Goal: Communication & Community: Answer question/provide support

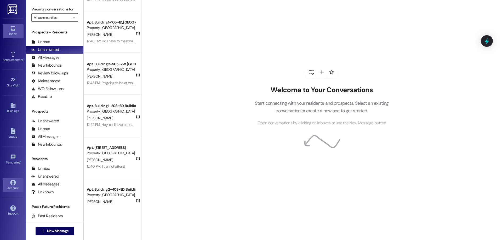
scroll to position [87, 0]
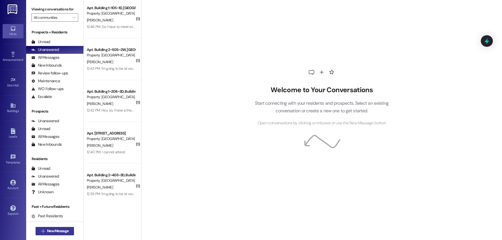
click at [52, 231] on span "New Message" at bounding box center [57, 231] width 21 height 5
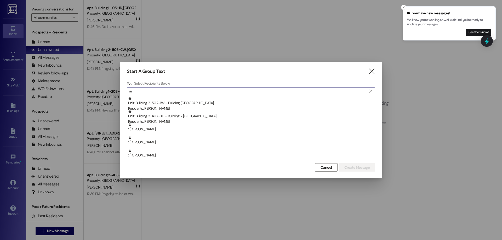
type input "a"
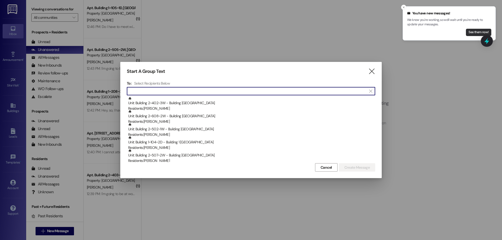
click at [472, 33] on button "See them now!" at bounding box center [478, 32] width 25 height 7
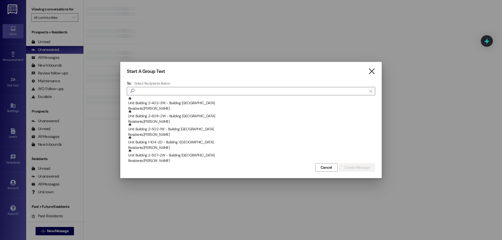
click at [373, 73] on icon "" at bounding box center [371, 71] width 7 height 5
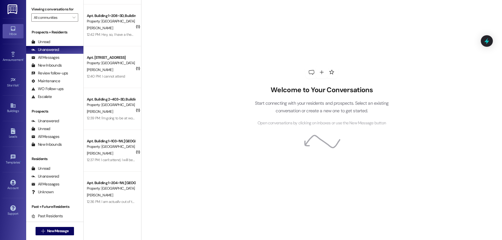
scroll to position [0, 0]
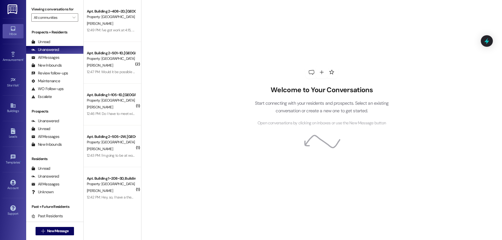
click at [103, 69] on div "12:47 PM: Would it be possible on Monday for us to go over details? 12:47 PM: W…" at bounding box center [110, 72] width 49 height 7
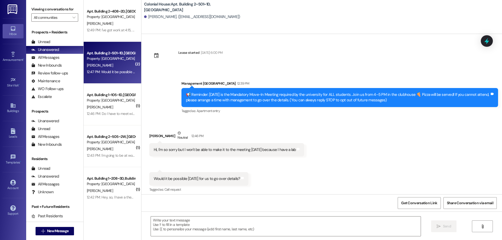
scroll to position [3, 0]
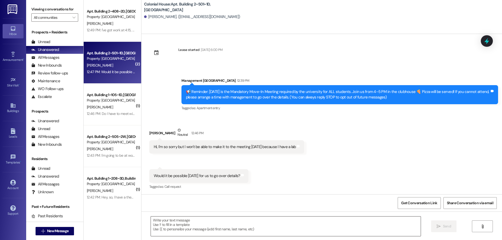
click at [264, 219] on textarea at bounding box center [286, 227] width 270 height 20
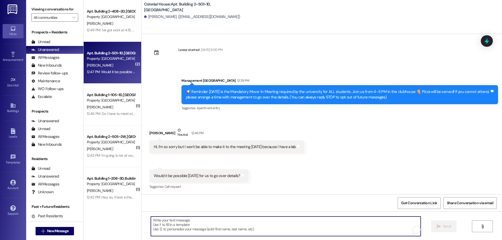
click at [263, 227] on textarea "To enrich screen reader interactions, please activate Accessibility in Grammarl…" at bounding box center [286, 227] width 270 height 20
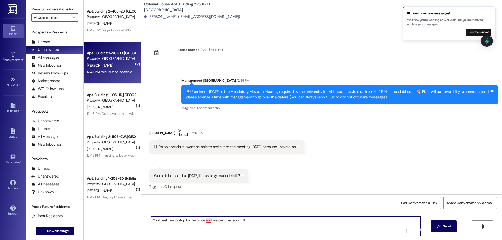
click at [204, 221] on textarea "Yup! Feel free to stop by the office and we can chat about it!" at bounding box center [286, 227] width 270 height 20
type textarea "Yup! Feel free to stop by the office, and we can chat about it!"
click at [449, 227] on span "Send" at bounding box center [447, 226] width 8 height 5
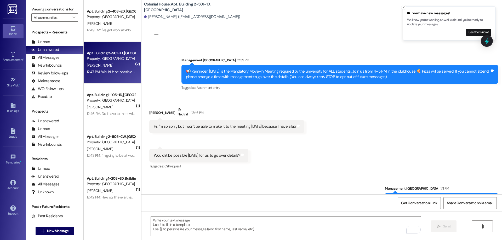
scroll to position [40, 0]
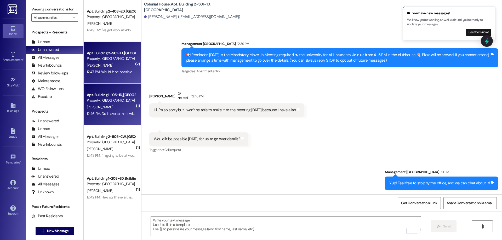
click at [108, 102] on div "Property: [GEOGRAPHIC_DATA]" at bounding box center [111, 100] width 48 height 5
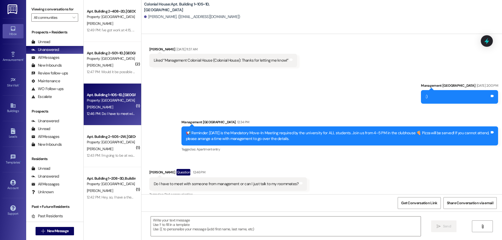
scroll to position [1566, 0]
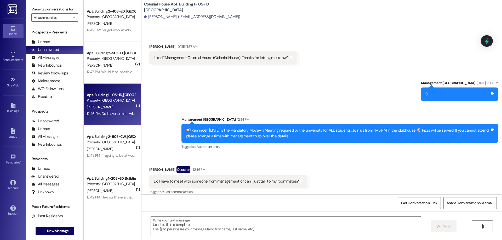
click at [254, 230] on textarea at bounding box center [286, 227] width 270 height 20
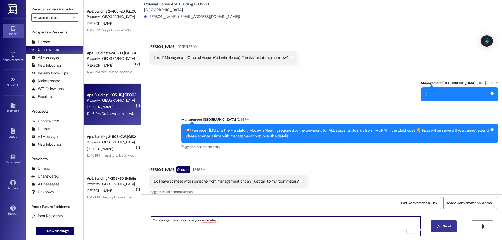
click at [168, 222] on textarea "You can get he scoop from your roomates :)" at bounding box center [286, 227] width 270 height 20
drag, startPoint x: 203, startPoint y: 225, endPoint x: 196, endPoint y: 220, distance: 9.4
click at [196, 220] on textarea "You can get the scoop from your roomates :)" at bounding box center [286, 227] width 270 height 20
click at [204, 218] on textarea "You can get the scoop from your roomates :)" at bounding box center [286, 227] width 270 height 20
click at [205, 221] on textarea "You can get the scoop from your roomates :)" at bounding box center [286, 227] width 270 height 20
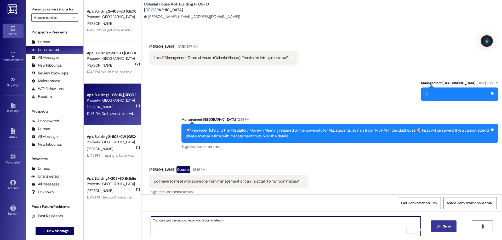
type textarea "You can get the scoop from your roommates :)"
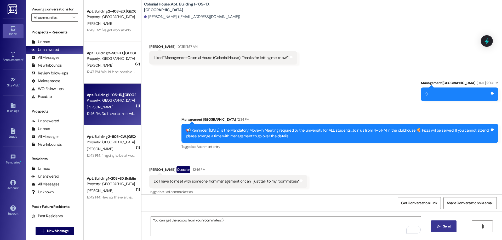
click at [445, 227] on span "Send" at bounding box center [447, 226] width 8 height 5
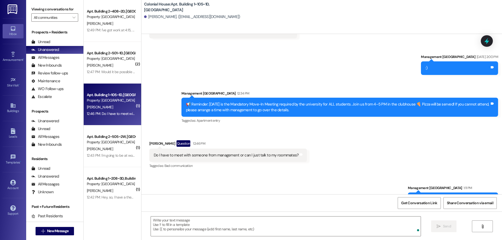
scroll to position [1602, 0]
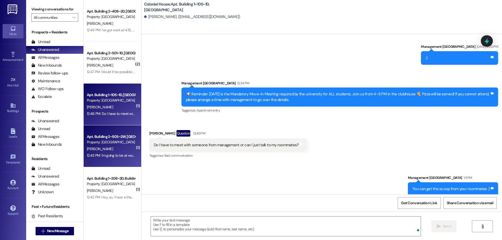
click at [129, 150] on div "[PERSON_NAME]" at bounding box center [110, 149] width 49 height 7
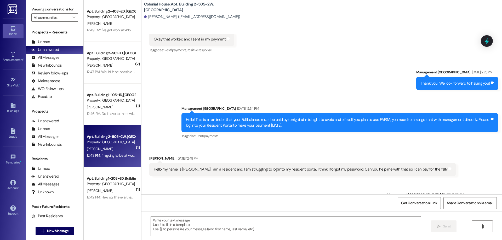
scroll to position [912, 0]
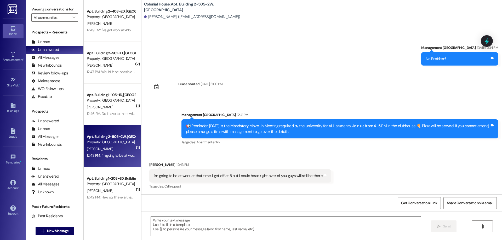
click at [321, 225] on textarea at bounding box center [286, 227] width 270 height 20
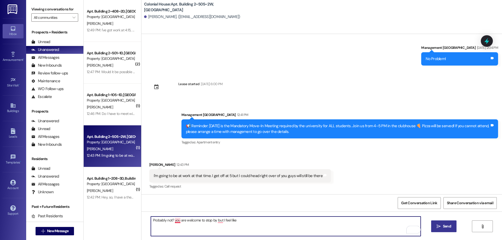
click at [175, 220] on textarea "Probably not? you are welcome to stop by but I feel like" at bounding box center [286, 227] width 270 height 20
click at [218, 220] on textarea "Probably not? You are welcome to stop by but I feel like" at bounding box center [286, 227] width 270 height 20
click at [257, 225] on textarea "Probably not? You are welcome to stop by, but I feel like" at bounding box center [286, 227] width 270 height 20
click at [290, 221] on textarea "Probably not? You are welcome to stop by, but I feel like it will be done. You …" at bounding box center [286, 227] width 270 height 20
click at [320, 221] on textarea "Probably not? You are welcome to stop by, but I feel like it will be done. You …" at bounding box center [286, 227] width 270 height 20
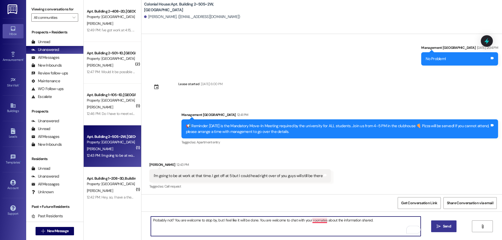
click at [318, 222] on textarea "Probably not? You are welcome to stop by, but I feel like it will be done. You …" at bounding box center [286, 227] width 270 height 20
type textarea "Probably not? You are welcome to stop by, but I feel like it will be done. You …"
click at [448, 229] on span "Send" at bounding box center [447, 226] width 8 height 5
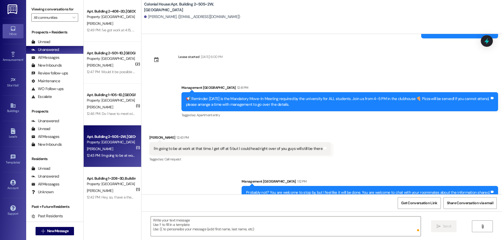
scroll to position [948, 0]
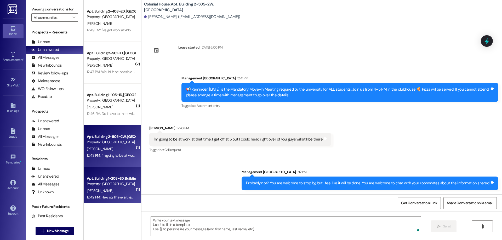
click at [113, 181] on div "Apt. Building 1~208~3D, Building [GEOGRAPHIC_DATA]" at bounding box center [111, 178] width 48 height 5
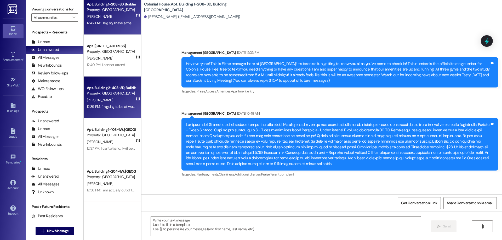
scroll to position [87, 0]
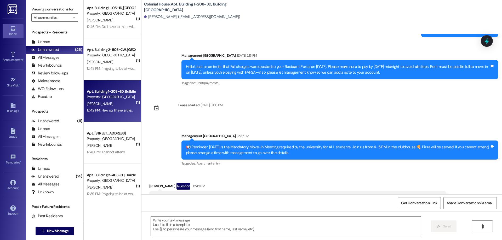
click at [240, 231] on textarea at bounding box center [286, 227] width 270 height 20
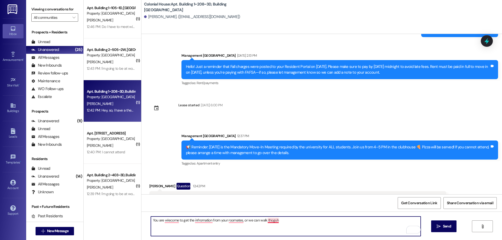
click at [268, 221] on textarea "You are wlecome to get the infromation from your roomates, or we can walk thoguh" at bounding box center [286, 227] width 270 height 20
click at [230, 222] on textarea "You are wlecome to get the infromation from your roomates, or we can walk throu…" at bounding box center [286, 227] width 270 height 20
click at [203, 222] on textarea "You are wlecome to get the infromation from your roommates, or we can walk thro…" at bounding box center [286, 227] width 270 height 20
click at [170, 221] on textarea "You are wlecome to get the information from your roommates, or we can walk thro…" at bounding box center [286, 227] width 270 height 20
click at [321, 221] on textarea "You are welcome to get the information from your roommates, or we can walk thro…" at bounding box center [286, 227] width 270 height 20
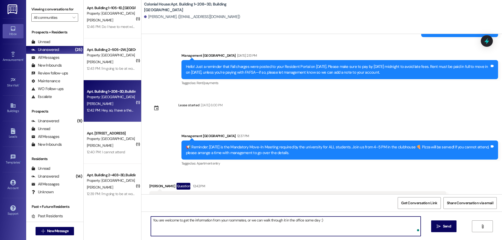
type textarea "You are welcome to get the information from your roommates, or we can walk thro…"
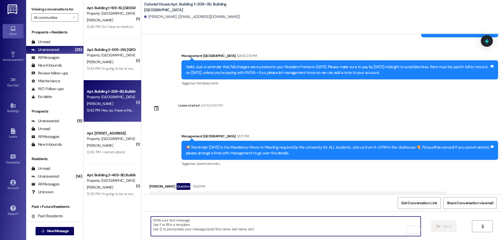
scroll to position [24070, 0]
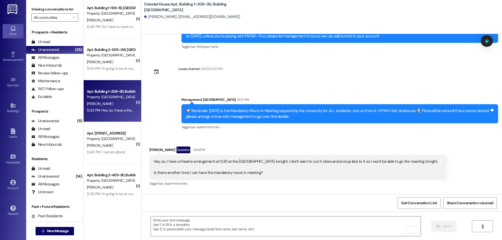
drag, startPoint x: 306, startPoint y: 183, endPoint x: 492, endPoint y: 187, distance: 186.1
click at [492, 211] on div "You are welcome to get the information from your roommates, or we can walk thro…" at bounding box center [398, 217] width 199 height 13
copy div "You are welcome to get the information from your roommates, or we can walk thro…"
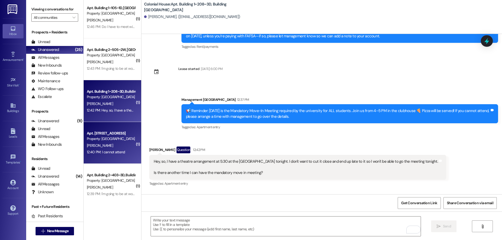
click at [87, 147] on span "M. Barfuss" at bounding box center [100, 145] width 26 height 5
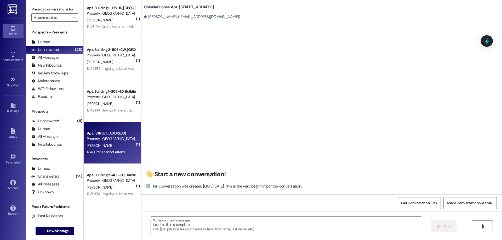
click at [221, 217] on textarea at bounding box center [286, 227] width 270 height 20
paste textarea "You are welcome to get the information from your roommates, or we can walk thro…"
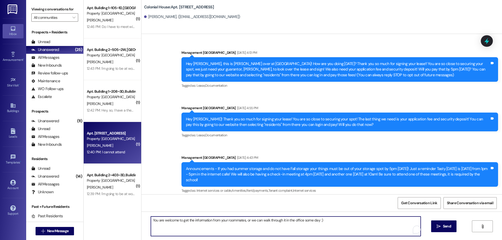
type textarea "You are welcome to get the information from your roommates, or we can walk thro…"
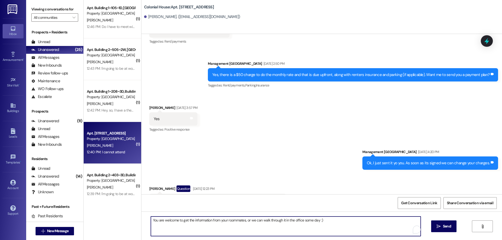
scroll to position [9588, 0]
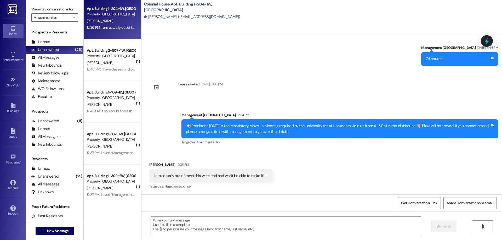
scroll to position [447, 0]
click at [267, 228] on textarea at bounding box center [286, 227] width 270 height 20
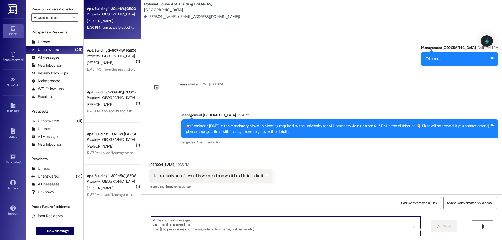
paste textarea "You are welcome to get the information from your roommates, or we can walk thro…"
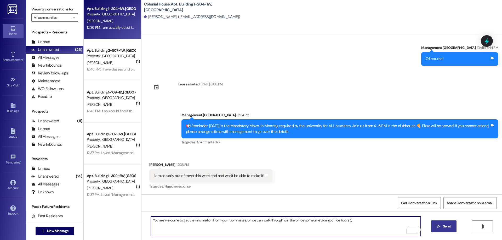
type textarea "You are welcome to get the information from your roommates, or we can walk thro…"
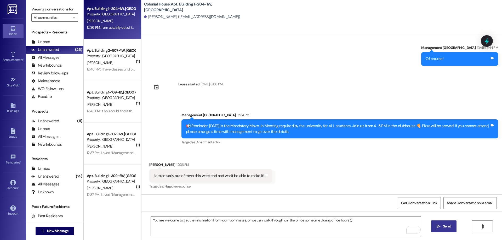
click at [444, 229] on span "Send" at bounding box center [447, 226] width 8 height 5
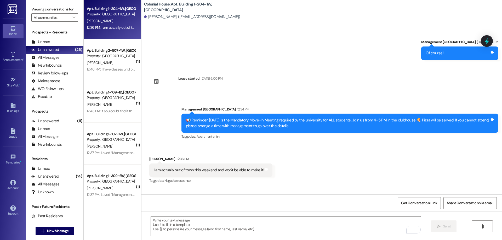
scroll to position [483, 0]
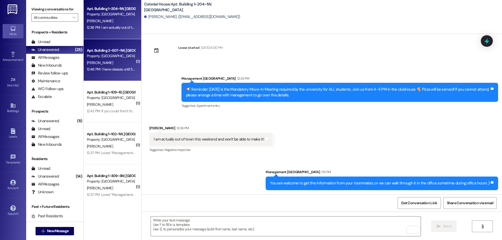
click at [114, 67] on div "12:46 PM: I have classes until 5h30. When can I go over the details with you? A…" at bounding box center [168, 69] width 163 height 5
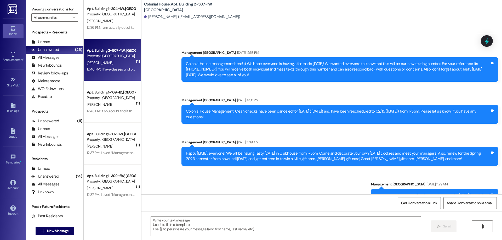
scroll to position [17887, 0]
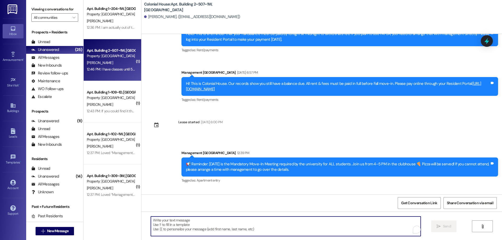
click at [272, 226] on textarea "To enrich screen reader interactions, please activate Accessibility in Grammarl…" at bounding box center [286, 227] width 270 height 20
paste textarea "You are welcome to get the information from your roommates, or we can walk thro…"
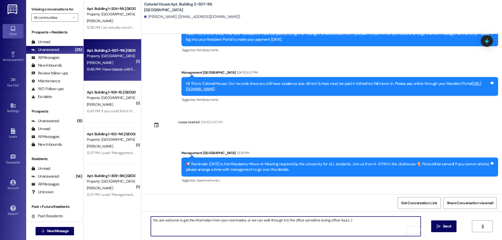
click at [358, 223] on textarea "You are welcome to get the information from your roommates, or we can walk thro…" at bounding box center [286, 227] width 270 height 20
type textarea "You are welcome to get the information from your roommates, or we can walk thro…"
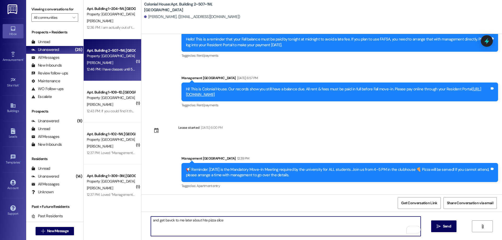
scroll to position [17923, 0]
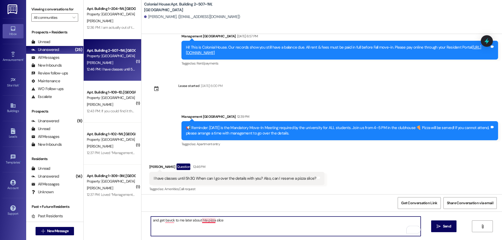
click at [207, 221] on textarea "and get bavck to me later about hte pizza slice" at bounding box center [286, 227] width 270 height 20
click at [164, 221] on textarea "and get bavck to me later about the pizza slice" at bounding box center [286, 227] width 270 height 20
type textarea "and get back to me later about the pizza slice"
click at [442, 227] on span "Send" at bounding box center [447, 226] width 10 height 5
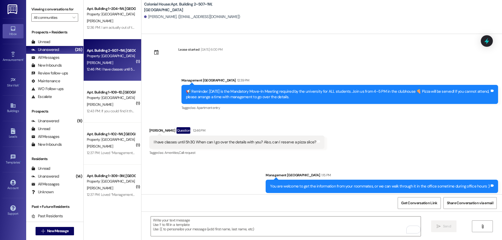
scroll to position [17960, 0]
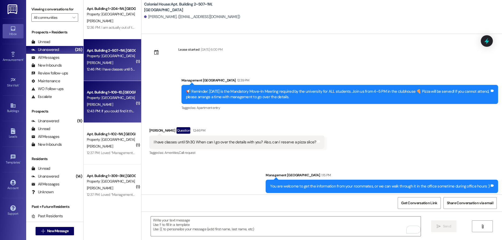
click at [110, 107] on div "R. Coleman" at bounding box center [110, 105] width 49 height 7
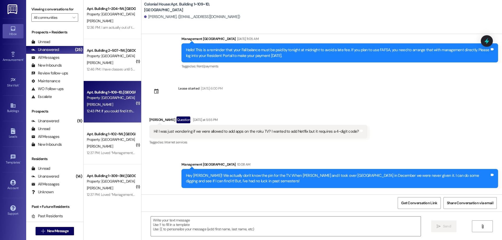
scroll to position [755, 0]
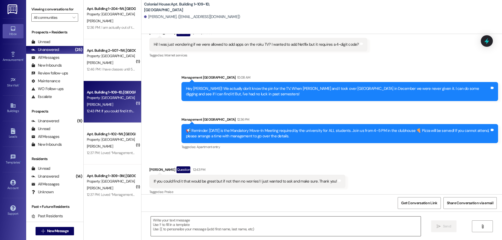
click at [308, 229] on textarea at bounding box center [286, 227] width 270 height 20
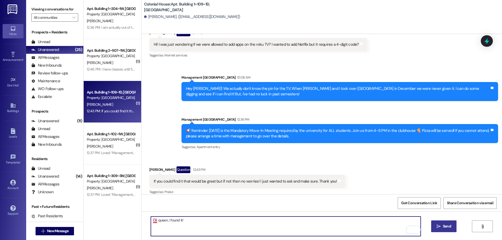
click at [152, 221] on textarea "Ok queen, I found it!" at bounding box center [286, 227] width 270 height 20
click at [210, 219] on textarea "Ok, queen, I found it!" at bounding box center [286, 227] width 270 height 20
type textarea "Ok, queen, I found it! the pin is 1213"
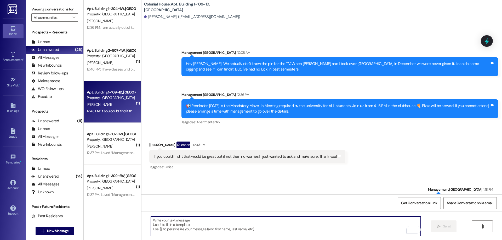
scroll to position [792, 0]
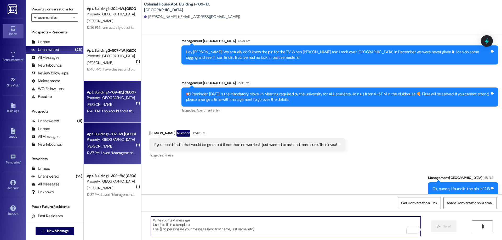
click at [112, 154] on div "12:37 PM: Loved “Management Colonial House (Colonial House): 📢 Reminder: Today …" at bounding box center [321, 153] width 469 height 5
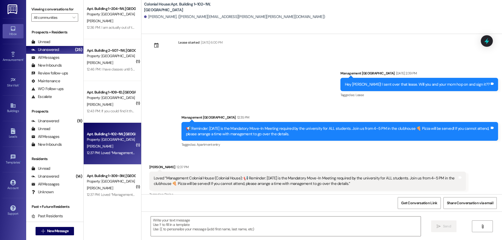
scroll to position [1397, 0]
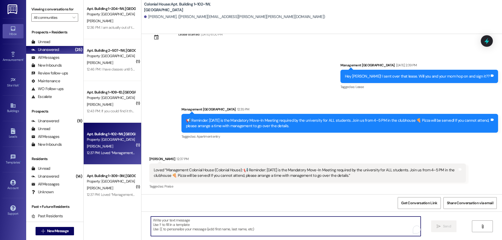
click at [268, 222] on textarea "To enrich screen reader interactions, please activate Accessibility in Grammarl…" at bounding box center [286, 227] width 270 height 20
type textarea ":)"
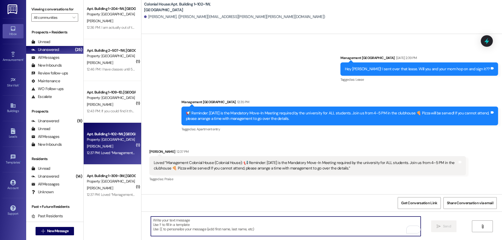
scroll to position [1433, 0]
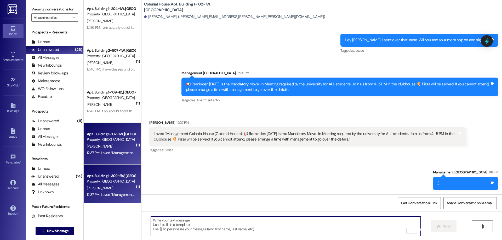
click at [88, 189] on span "K. Lindsay" at bounding box center [100, 188] width 26 height 5
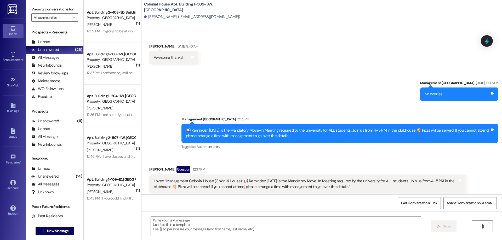
scroll to position [425, 0]
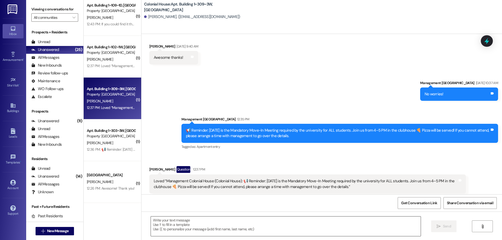
click at [236, 234] on textarea at bounding box center [286, 227] width 270 height 20
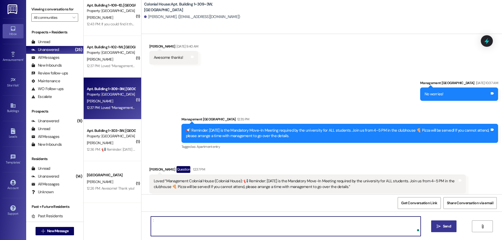
type textarea ":)"
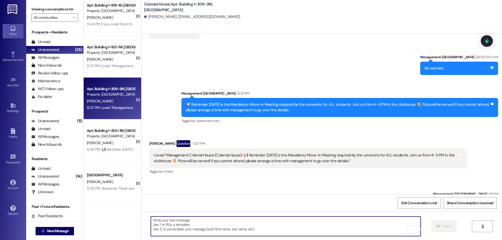
scroll to position [2940, 0]
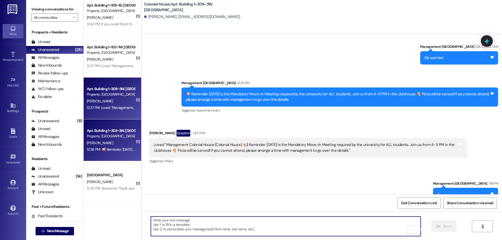
click at [115, 149] on div "12:36 PM: 📢 Reminder: Today is the Mandatory Move-In Meeting required by the un…" at bounding box center [280, 149] width 386 height 5
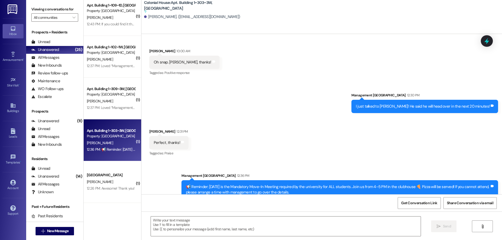
scroll to position [18542, 0]
click at [239, 229] on textarea at bounding box center [286, 227] width 270 height 20
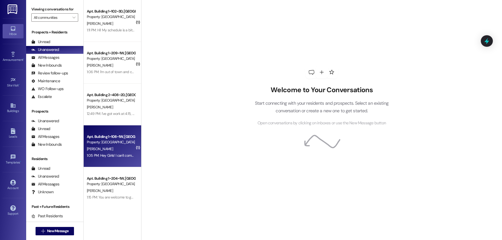
click at [132, 139] on div "Apt. Building 1~108~1W, Building 1 Colonial House Property: [GEOGRAPHIC_DATA] […" at bounding box center [113, 147] width 58 height 42
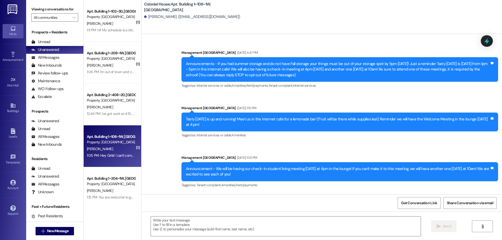
scroll to position [14200, 0]
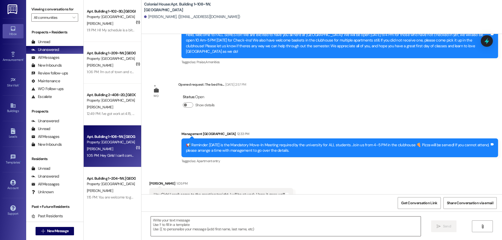
click at [274, 225] on textarea at bounding box center [286, 227] width 270 height 20
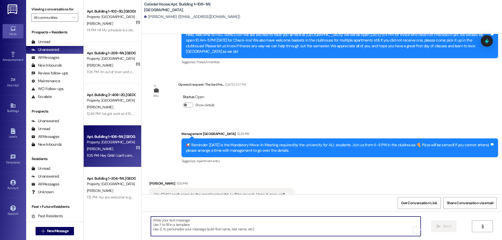
paste textarea "You are welcome to get the information from your roommates, or we can walk thro…"
type textarea "You are welcome to get the information from your roommates, or we can walk thro…"
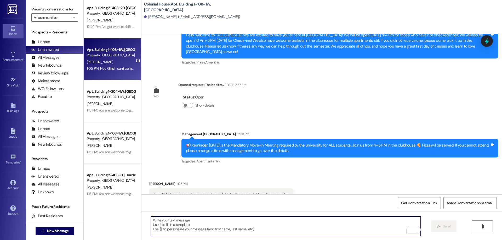
scroll to position [14237, 0]
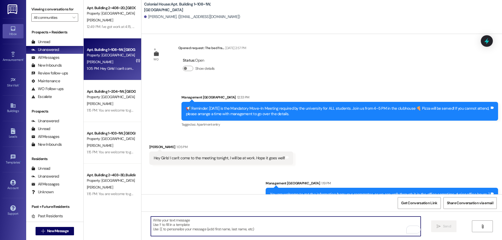
click at [110, 59] on div "L. Roach" at bounding box center [110, 62] width 49 height 7
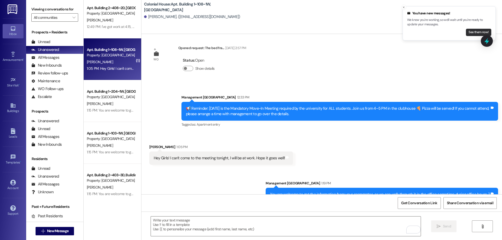
click at [476, 32] on button "See them now!" at bounding box center [478, 32] width 25 height 7
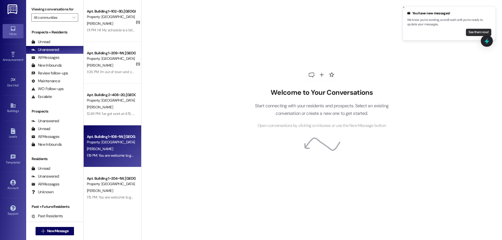
click at [476, 32] on button "See them now!" at bounding box center [478, 32] width 25 height 7
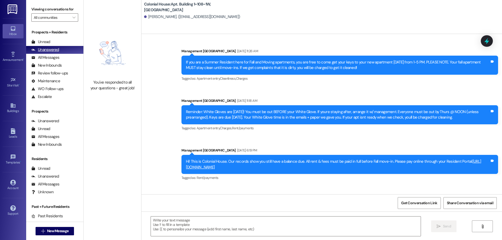
scroll to position [13714, 0]
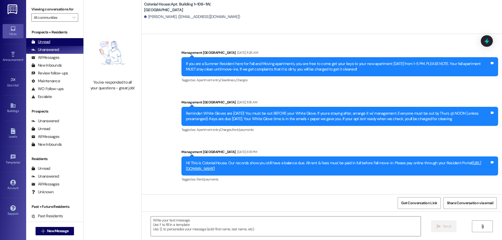
click at [46, 42] on div "Unread" at bounding box center [40, 41] width 19 height 5
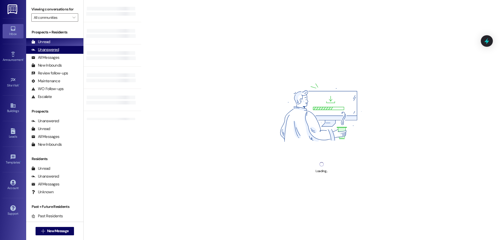
click at [54, 47] on div "Unanswered" at bounding box center [45, 49] width 28 height 5
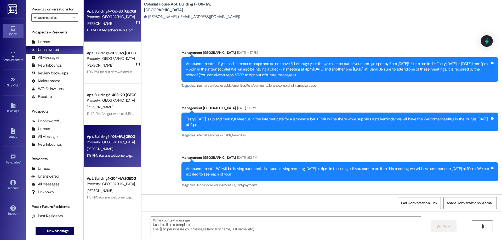
click at [113, 36] on div "Apt. Building 1~102~3D, Building 1 Colonial House Property: Colonial House A. R…" at bounding box center [113, 21] width 58 height 42
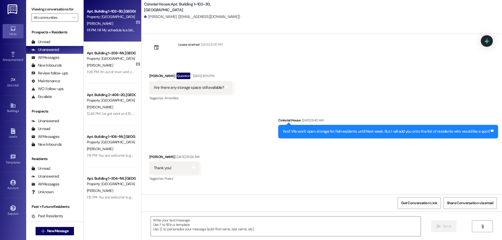
scroll to position [17492, 0]
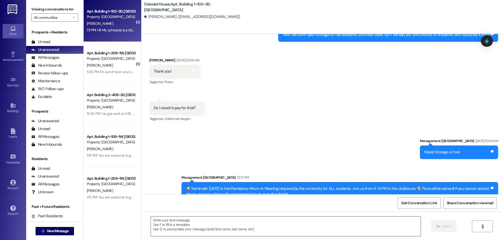
click at [284, 225] on textarea at bounding box center [286, 227] width 270 height 20
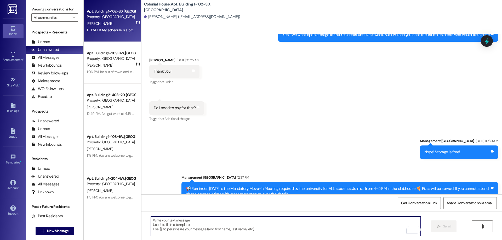
paste textarea "You are welcome to get the information from your roommates, or we can walk thro…"
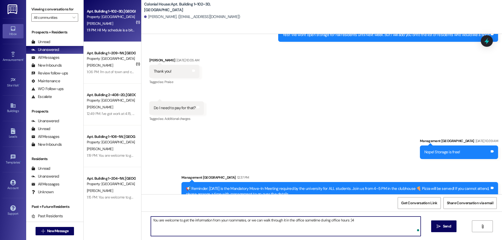
type textarea "You are welcome to get the information from your roommates, or we can walk thro…"
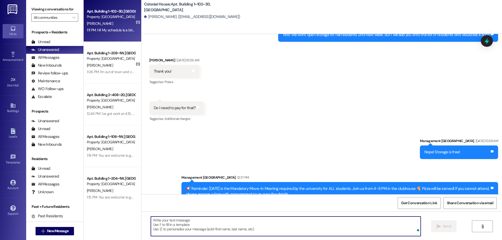
scroll to position [17492, 0]
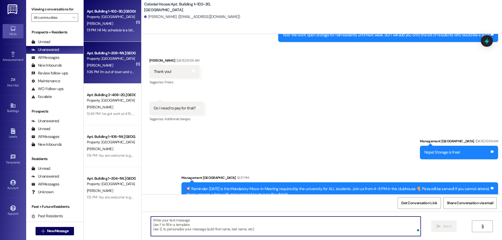
click at [130, 70] on div "Apt. Building 1~209~1W, Building 1 Colonial House Property: Colonial House B. D…" at bounding box center [113, 63] width 58 height 42
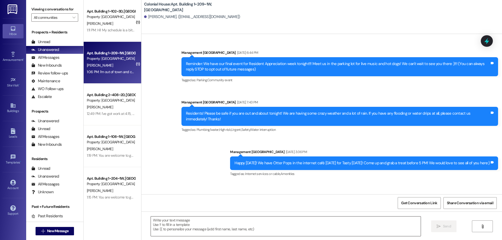
scroll to position [2544, 0]
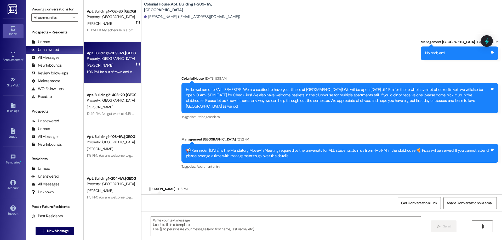
click at [293, 239] on div " Send " at bounding box center [322, 231] width 361 height 39
click at [311, 229] on textarea at bounding box center [286, 227] width 270 height 20
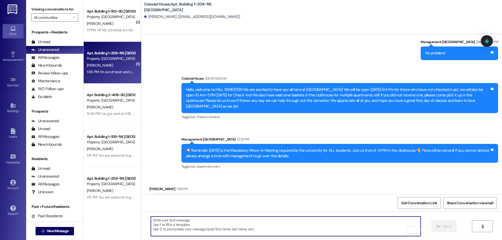
paste textarea "You are welcome to get the information from your roommates, or we can walk thro…"
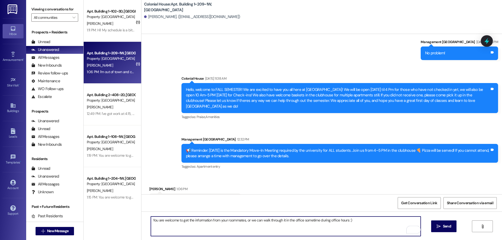
type textarea "You are welcome to get the information from your roommates, or we can walk thro…"
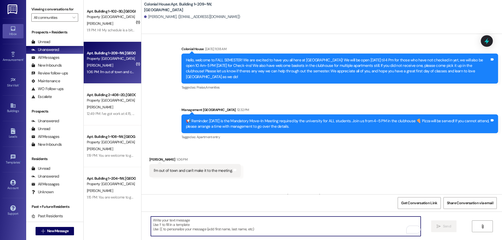
scroll to position [2580, 0]
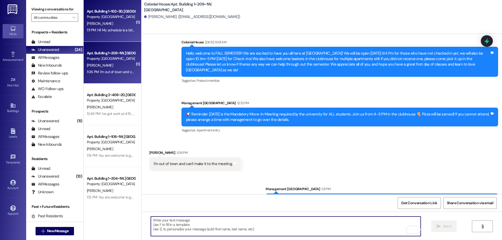
click at [109, 22] on div "A. Robinson" at bounding box center [110, 23] width 49 height 7
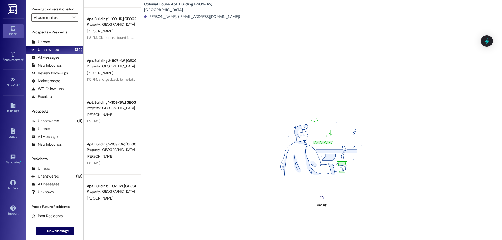
scroll to position [383, 0]
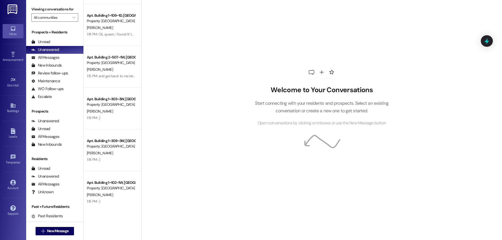
scroll to position [383, 0]
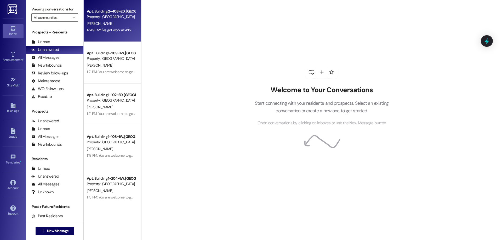
click at [108, 36] on div "Apt. Building 2~408~2D, Building 2 Colonial House Property: [GEOGRAPHIC_DATA] […" at bounding box center [113, 21] width 58 height 42
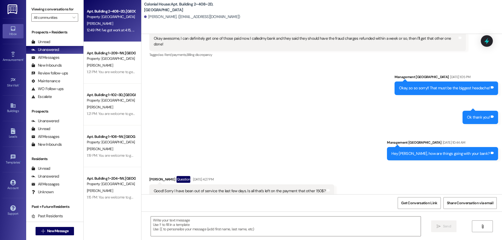
click at [231, 216] on div " Send " at bounding box center [322, 231] width 361 height 39
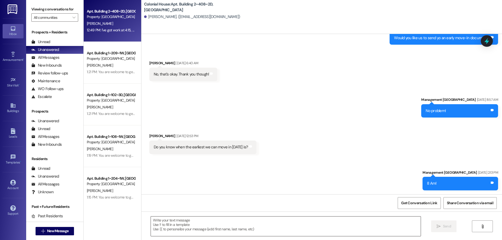
click at [239, 224] on textarea at bounding box center [286, 227] width 270 height 20
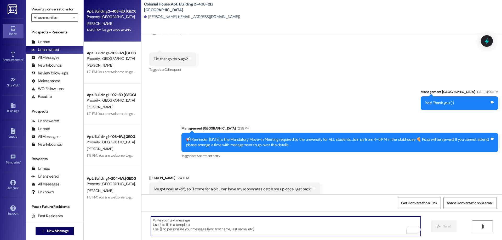
scroll to position [2450, 0]
click at [259, 223] on textarea "To enrich screen reader interactions, please activate Accessibility in Grammarl…" at bounding box center [286, 227] width 270 height 20
paste textarea "You are welcome to get the information from your roommates, or we can walk thro…"
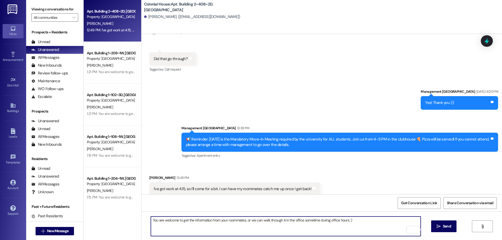
type textarea "You are welcome to get the information from your roommates, or we can walk thro…"
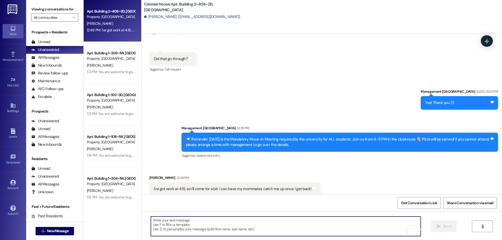
scroll to position [2449, 0]
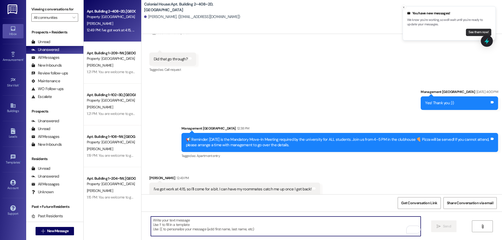
click at [479, 31] on button "See them now!" at bounding box center [478, 32] width 25 height 7
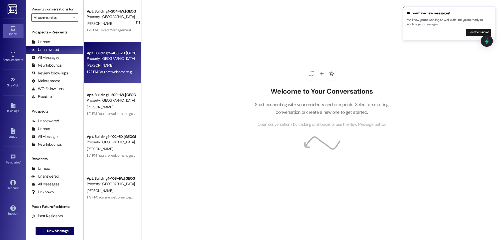
click at [479, 31] on button "See them now!" at bounding box center [478, 32] width 25 height 7
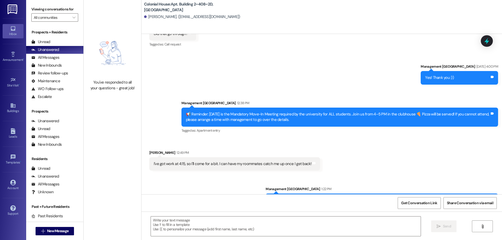
scroll to position [2486, 0]
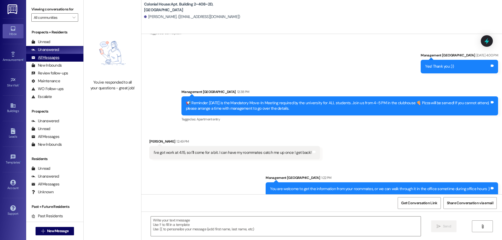
click at [62, 56] on div "All Messages (undefined)" at bounding box center [54, 58] width 57 height 8
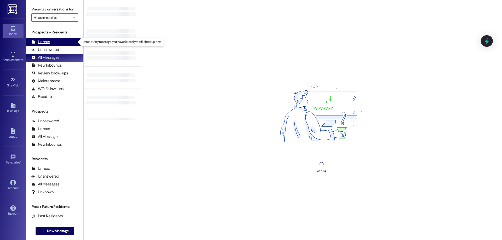
click at [53, 44] on div "Unread (0)" at bounding box center [54, 42] width 57 height 8
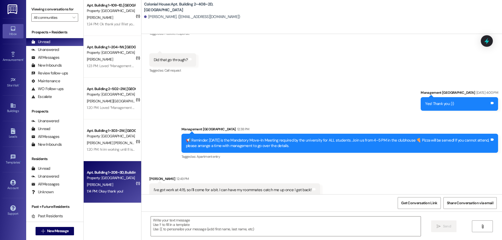
scroll to position [2449, 0]
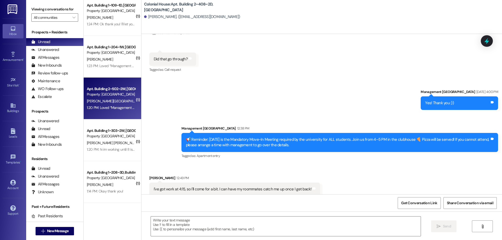
click at [118, 110] on div "1:20 PM: Loved “Management Colonial House (Colonial House): 📢 Reminder: Today i…" at bounding box center [110, 108] width 49 height 7
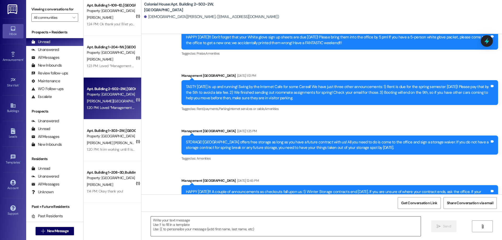
scroll to position [6813, 0]
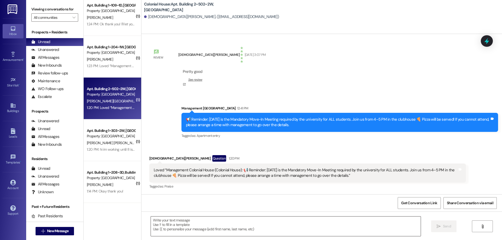
click at [328, 228] on textarea at bounding box center [286, 227] width 270 height 20
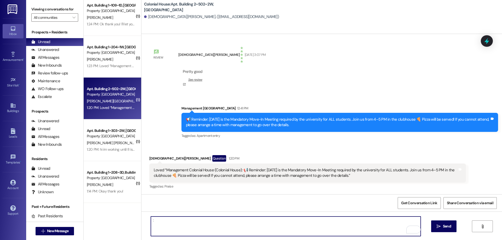
type textarea ":("
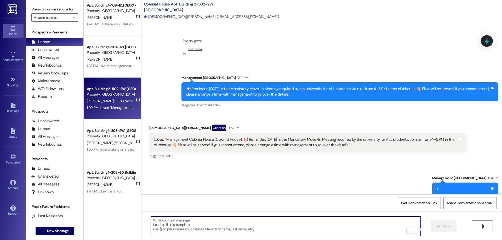
scroll to position [6849, 0]
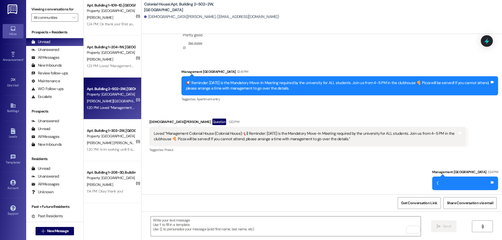
drag, startPoint x: 422, startPoint y: 134, endPoint x: 433, endPoint y: 163, distance: 30.9
click at [433, 163] on div "Sent via SMS Management Colonial House 1:24 PM :( Tags and notes" at bounding box center [322, 176] width 361 height 36
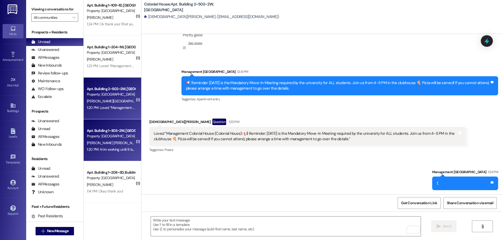
click at [121, 145] on div "C. Gonzalez Ruiz" at bounding box center [110, 143] width 49 height 7
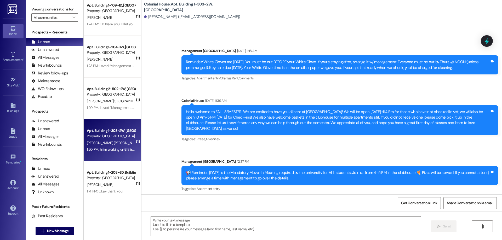
scroll to position [9305, 0]
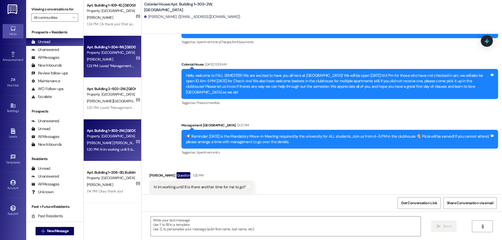
click at [127, 66] on div "1:23 PM: Loved “Management Colonial House (Colonial House): You are welcome to …" at bounding box center [240, 66] width 306 height 5
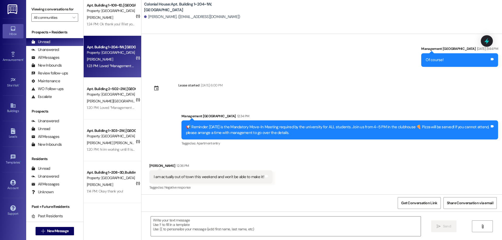
scroll to position [528, 0]
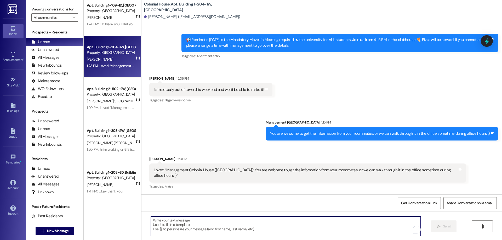
click at [357, 230] on textarea "To enrich screen reader interactions, please activate Accessibility in Grammarl…" at bounding box center [286, 227] width 270 height 20
type textarea ":)"
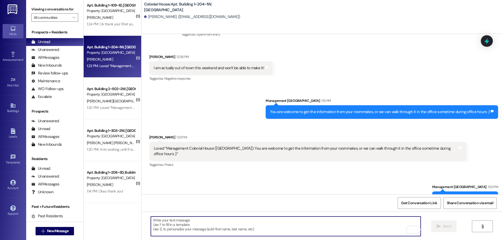
scroll to position [564, 0]
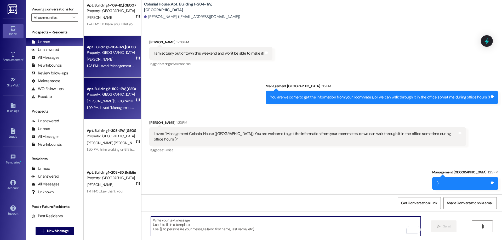
click at [125, 91] on div "Apt. Building 2~502~2W, Building 2 Colonial House" at bounding box center [111, 88] width 48 height 5
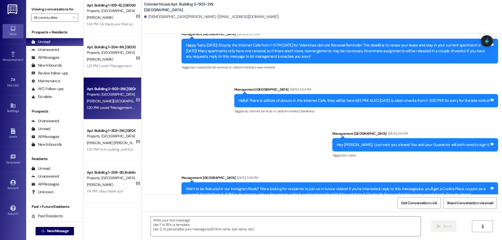
scroll to position [6893, 0]
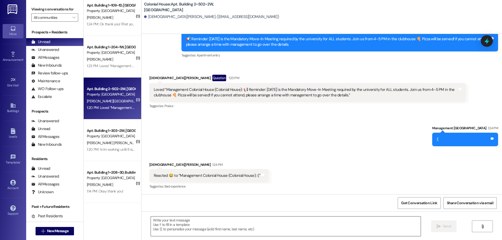
click at [303, 224] on textarea at bounding box center [286, 227] width 270 height 20
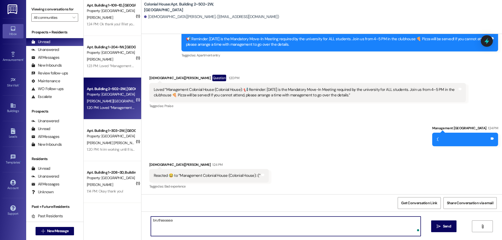
type textarea "bruthaaaaaaa"
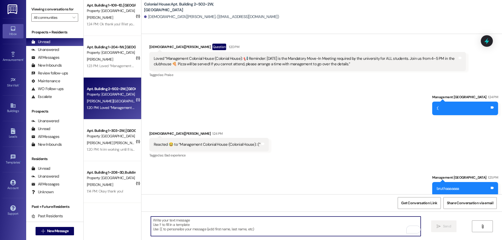
scroll to position [6930, 0]
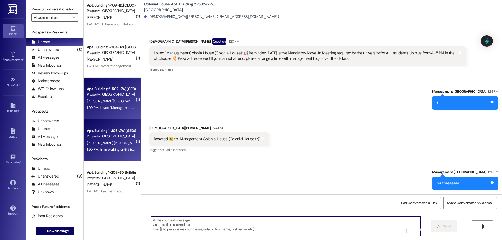
click at [119, 150] on div "1:20 PM: hi im working until 8 is there another time for me to go? 1:20 PM: hi …" at bounding box center [135, 149] width 96 height 5
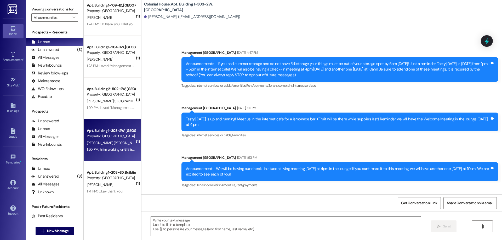
scroll to position [9305, 0]
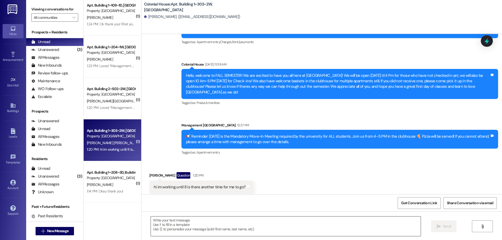
click at [249, 222] on textarea at bounding box center [286, 227] width 270 height 20
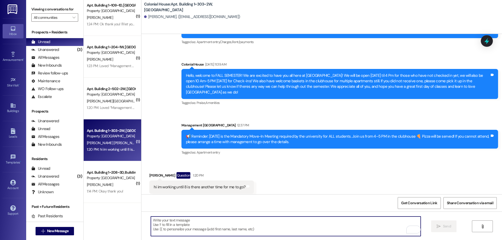
paste textarea "You are welcome to get the information from your roommates, or we can walk thro…"
type textarea "You are welcome to get the information from your roommates, or we can walk thro…"
click at [250, 228] on textarea "To enrich screen reader interactions, please activate Accessibility in Grammarl…" at bounding box center [286, 227] width 270 height 20
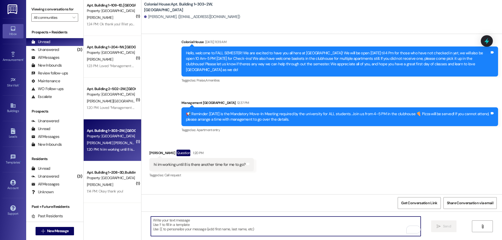
scroll to position [9342, 0]
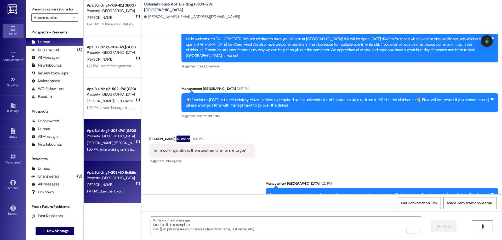
click at [126, 180] on div "Property: [GEOGRAPHIC_DATA]" at bounding box center [111, 178] width 48 height 5
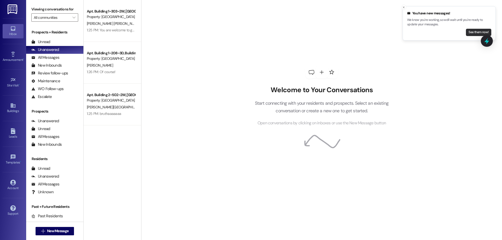
click at [474, 33] on button "See them now!" at bounding box center [478, 32] width 25 height 7
click at [477, 29] on button "See them now!" at bounding box center [478, 32] width 25 height 7
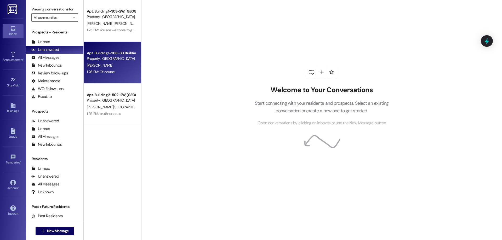
click at [103, 59] on div "Property: [GEOGRAPHIC_DATA]" at bounding box center [111, 58] width 48 height 5
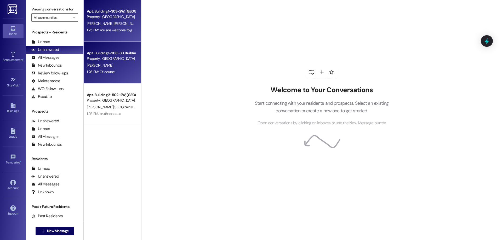
click at [99, 31] on div "1:25 PM: You are welcome to get the information from your roommates, or we can …" at bounding box center [193, 30] width 212 height 5
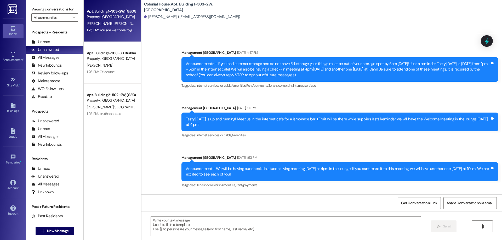
scroll to position [9342, 0]
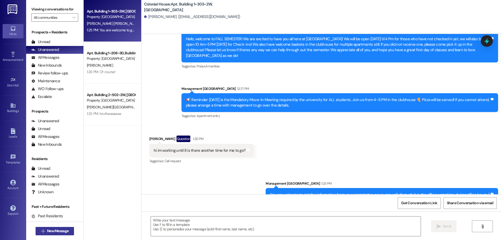
click at [61, 232] on span "New Message" at bounding box center [57, 231] width 21 height 5
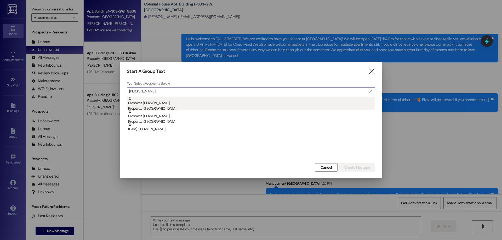
type input "abigail sh"
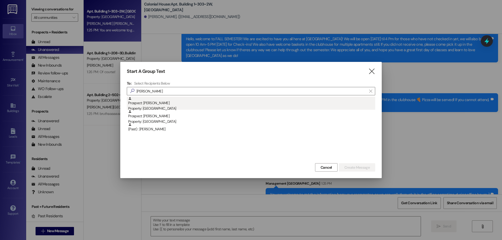
click at [227, 108] on div "Property: [GEOGRAPHIC_DATA]" at bounding box center [251, 108] width 247 height 5
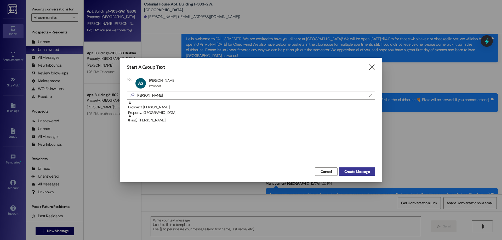
click at [355, 176] on button "Create Message" at bounding box center [357, 172] width 36 height 8
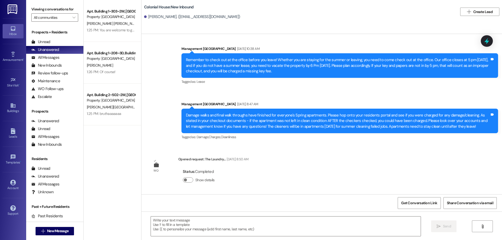
scroll to position [6515, 0]
click at [273, 223] on textarea at bounding box center [286, 227] width 270 height 20
click at [265, 227] on textarea "To enrich screen reader interactions, please activate Accessibility in Grammarl…" at bounding box center [286, 227] width 270 height 20
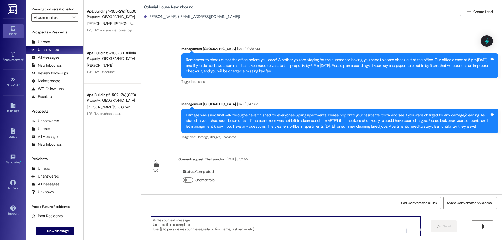
click at [281, 228] on textarea "To enrich screen reader interactions, please activate Accessibility in Grammarl…" at bounding box center [286, 227] width 270 height 20
click at [299, 232] on textarea "To enrich screen reader interactions, please activate Accessibility in Grammarl…" at bounding box center [286, 227] width 270 height 20
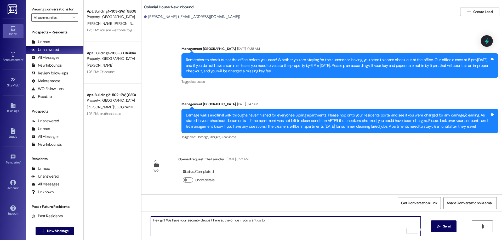
click at [280, 221] on textarea "Hey girl! We have your security deposit here at the office if you want us to" at bounding box center [286, 227] width 270 height 20
click at [277, 220] on textarea "Hey girl! We have your security deposit here at the office if you want to come …" at bounding box center [286, 227] width 270 height 20
type textarea "Hey girl! We have your security deposit here at the office if you want to come …"
click at [440, 225] on icon "" at bounding box center [439, 227] width 4 height 4
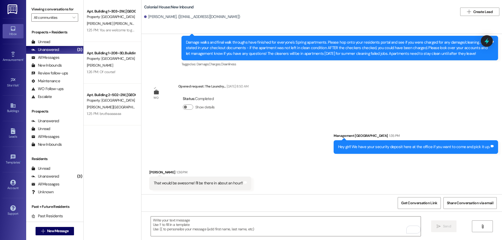
scroll to position [6588, 0]
drag, startPoint x: 276, startPoint y: 226, endPoint x: 262, endPoint y: 220, distance: 16.0
click at [276, 226] on textarea "To enrich screen reader interactions, please activate Accessibility in Grammarl…" at bounding box center [286, 227] width 270 height 20
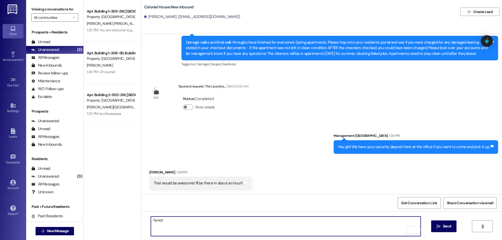
type textarea "Thanks!!"
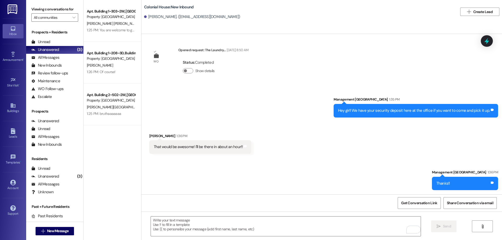
scroll to position [6625, 0]
click at [47, 230] on span "New Message" at bounding box center [57, 231] width 21 height 5
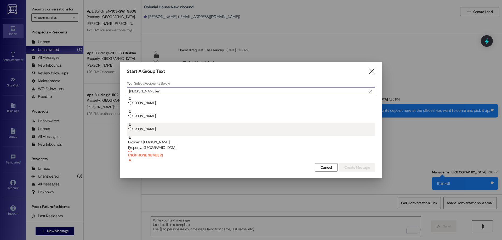
scroll to position [13, 0]
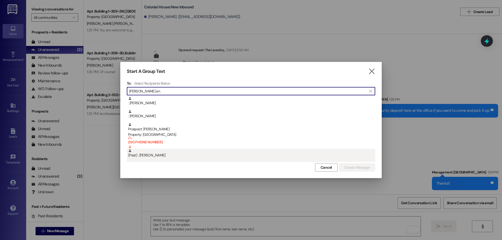
type input "thomas en"
click at [192, 154] on div "(Past) : Thomas Endsley" at bounding box center [251, 153] width 247 height 9
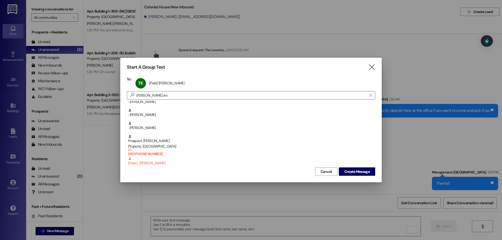
scroll to position [5, 0]
click at [345, 172] on span "Create Message" at bounding box center [357, 171] width 25 height 5
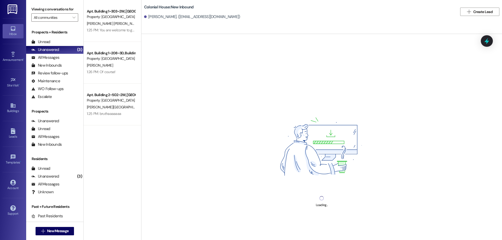
click at [298, 223] on div "Loading..." at bounding box center [322, 154] width 361 height 240
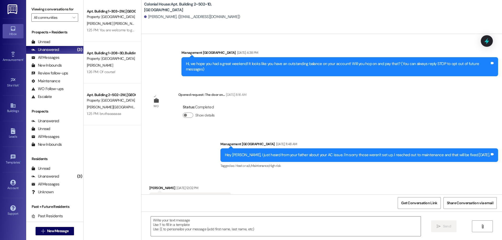
scroll to position [12381, 0]
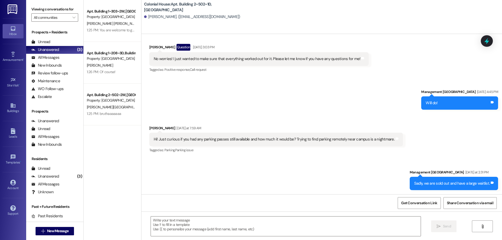
click at [358, 228] on textarea at bounding box center [286, 227] width 270 height 20
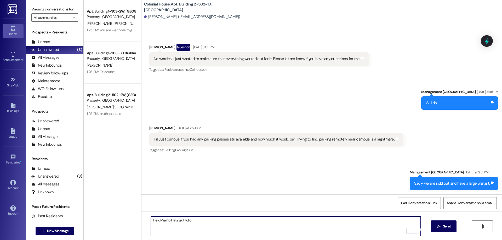
click at [163, 222] on textarea "Hey, Mialno Flats jsut tol;d" at bounding box center [286, 227] width 270 height 20
click at [178, 219] on textarea "Hey, Milano Flats jsut tol;d" at bounding box center [286, 227] width 270 height 20
drag, startPoint x: 182, startPoint y: 222, endPoint x: 173, endPoint y: 227, distance: 10.2
click at [173, 227] on textarea "Hey, Milano Flats just tol;d" at bounding box center [286, 227] width 270 height 20
click at [183, 221] on textarea "Hey, Milano Flats just tol;d" at bounding box center [286, 227] width 270 height 20
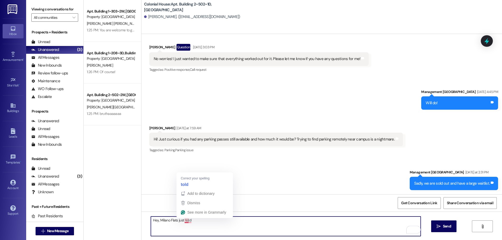
click at [183, 221] on textarea "Hey, Milano Flats just tol;d" at bounding box center [286, 227] width 270 height 20
type textarea "Hey, Milano Flats just told us thatthey still have parking"
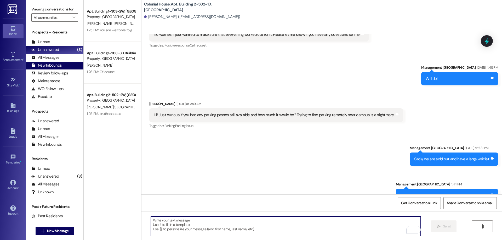
scroll to position [12417, 0]
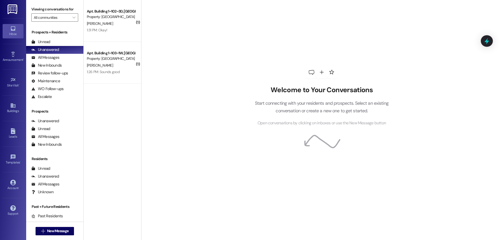
click at [501, 17] on div "Welcome to Your Conversations Start connecting with your residents and prospect…" at bounding box center [321, 120] width 361 height 240
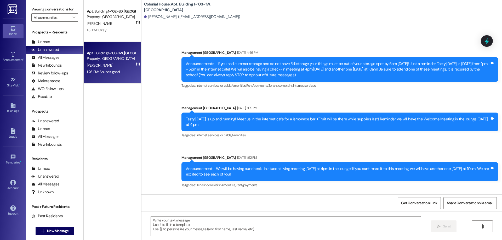
scroll to position [11556, 0]
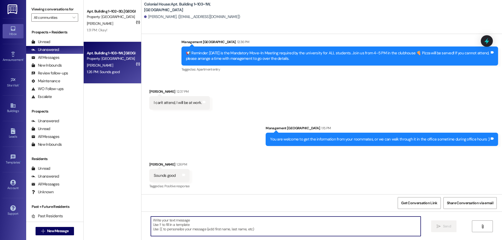
click at [261, 219] on textarea at bounding box center [286, 227] width 270 height 20
type textarea ":)"
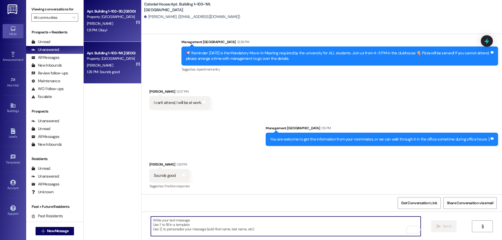
click at [116, 31] on div "1:31 PM: Okay! 1:31 PM: Okay!" at bounding box center [110, 30] width 49 height 7
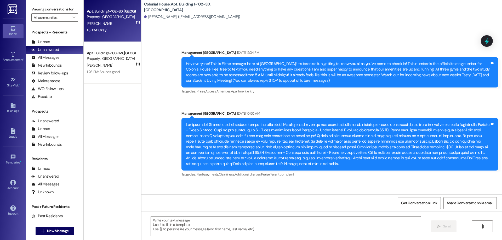
scroll to position [17573, 0]
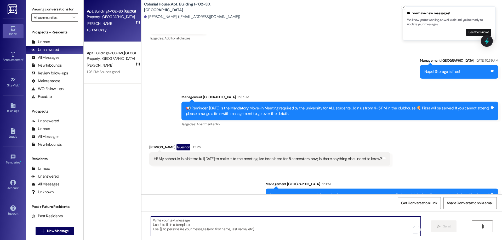
click at [351, 232] on textarea "To enrich screen reader interactions, please activate Accessibility in Grammarl…" at bounding box center [286, 227] width 270 height 20
type textarea ":)"
click at [469, 33] on button "See them now!" at bounding box center [478, 32] width 25 height 7
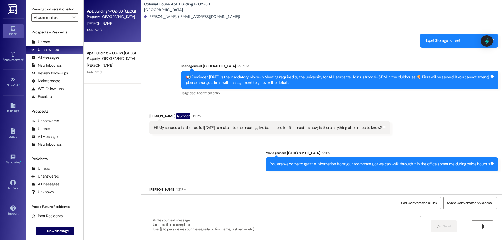
scroll to position [17609, 0]
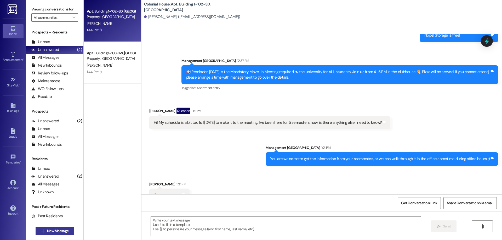
click at [52, 234] on span "New Message" at bounding box center [57, 231] width 21 height 5
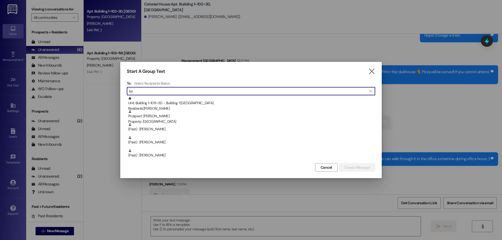
type input "k"
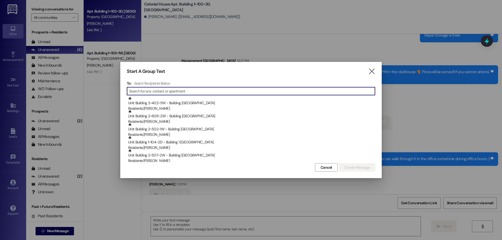
type input "t"
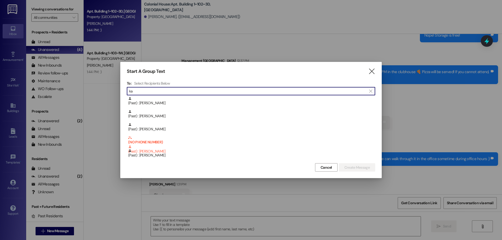
type input "k"
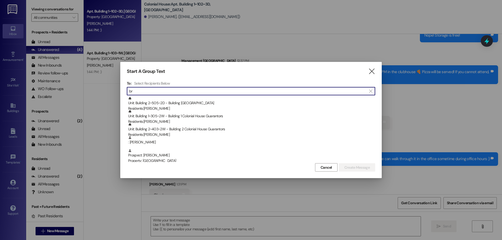
type input "b"
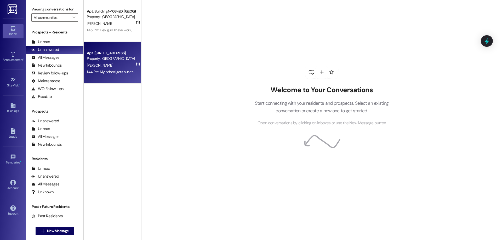
click at [134, 55] on div "Apt. Building 1~308~1W, Building 1 Colonial House Property: [GEOGRAPHIC_DATA] […" at bounding box center [113, 63] width 58 height 42
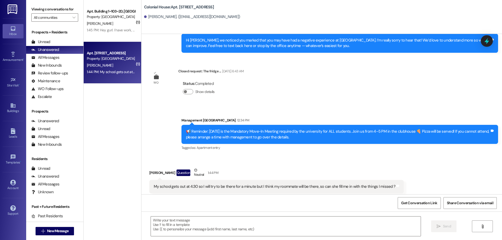
scroll to position [776, 0]
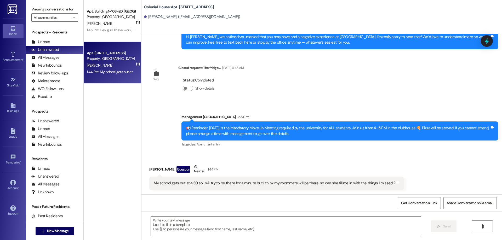
click at [284, 226] on textarea at bounding box center [286, 227] width 270 height 20
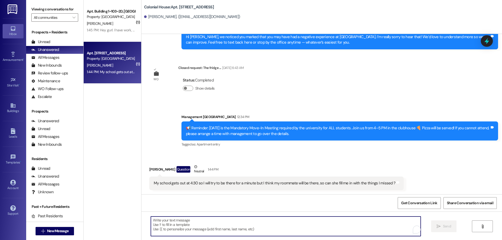
paste textarea "You are welcome to get the information from your roommates, or we can walk thro…"
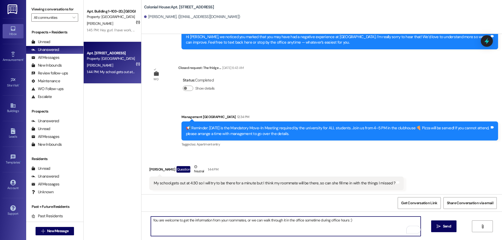
type textarea "You are welcome to get the information from your roommates, or we can walk thro…"
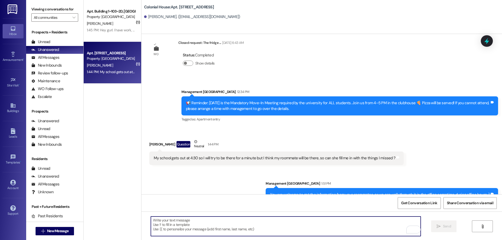
scroll to position [812, 0]
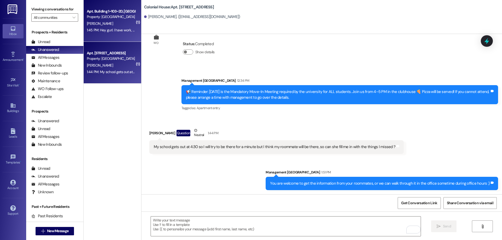
click at [109, 5] on div "Apt. Building 1~103~2D, Building 1 Colonial House Property: [GEOGRAPHIC_DATA] […" at bounding box center [113, 21] width 58 height 42
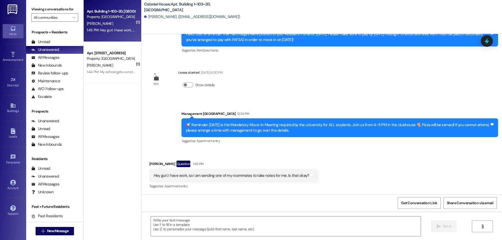
scroll to position [8718, 0]
click at [343, 225] on textarea at bounding box center [286, 227] width 270 height 20
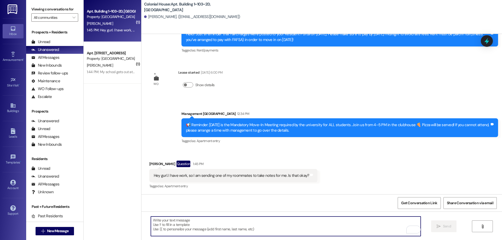
paste textarea "You are welcome to get the information from your roommates, or we can walk thro…"
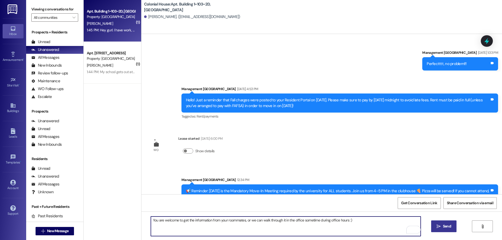
scroll to position [8631, 0]
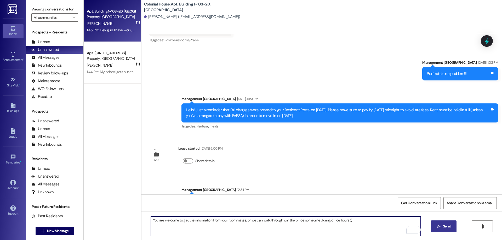
type textarea "You are welcome to get the information from your roommates, or we can walk thro…"
click at [447, 230] on button " Send" at bounding box center [443, 227] width 25 height 12
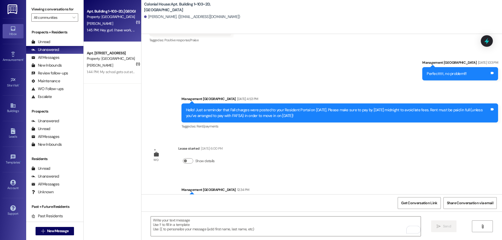
scroll to position [8718, 0]
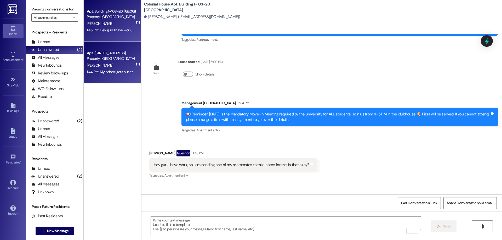
click at [120, 56] on div "Property: [GEOGRAPHIC_DATA]" at bounding box center [111, 58] width 48 height 5
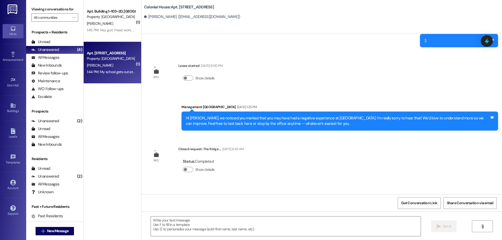
scroll to position [812, 0]
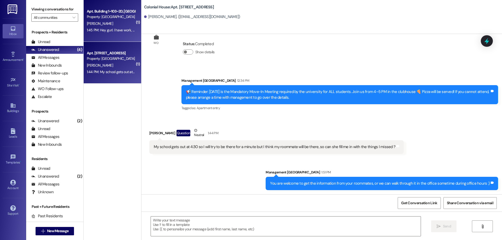
click at [106, 21] on div "[PERSON_NAME]" at bounding box center [110, 23] width 49 height 7
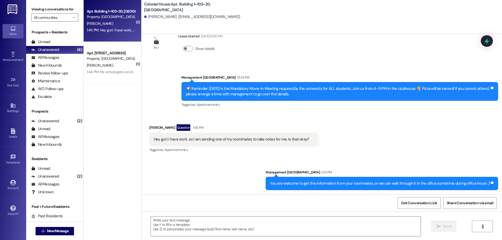
scroll to position [8755, 0]
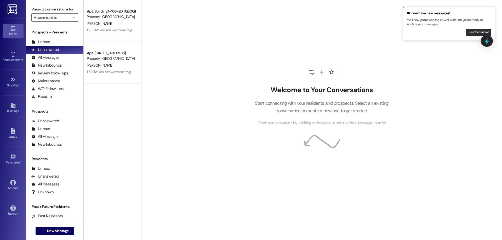
click at [478, 31] on button "See them now!" at bounding box center [478, 32] width 25 height 7
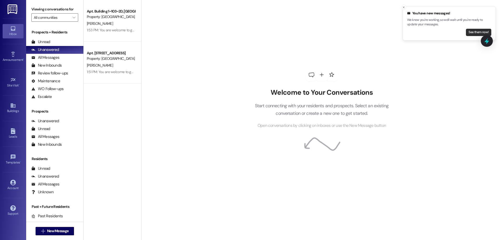
click at [478, 31] on button "See them now!" at bounding box center [478, 32] width 25 height 7
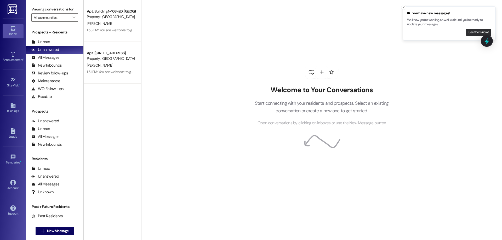
click at [475, 32] on button "See them now!" at bounding box center [478, 32] width 25 height 7
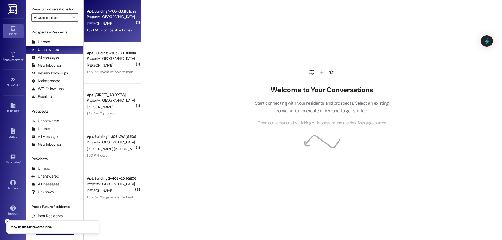
click at [120, 33] on div "1:57 PM: I won't be able to make it to the meeting today, sorry! When can I mee…" at bounding box center [110, 30] width 49 height 7
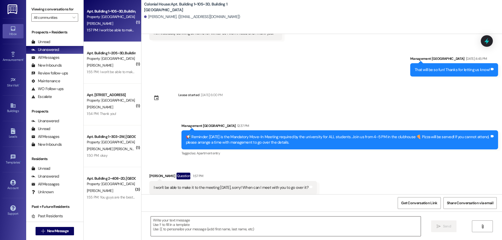
scroll to position [195, 0]
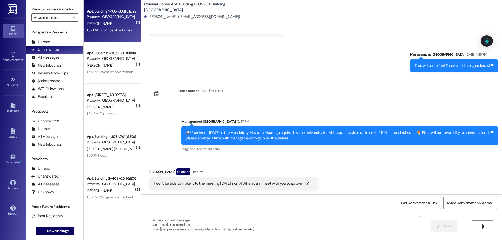
click at [291, 224] on textarea at bounding box center [286, 227] width 270 height 20
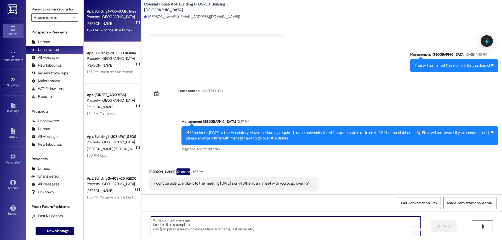
paste textarea "LVM asking if they could finish their application by 5 pm tonight."
type textarea "LVM asking if they could finish their application by 5 pm tonight."
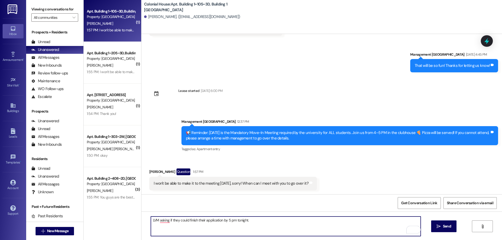
drag, startPoint x: 288, startPoint y: 222, endPoint x: 125, endPoint y: 206, distance: 164.6
click at [125, 206] on div "( 1 ) Apt. Building 1~105~3D, Building 1 Colonial House Property: Colonial Hous…" at bounding box center [293, 120] width 419 height 240
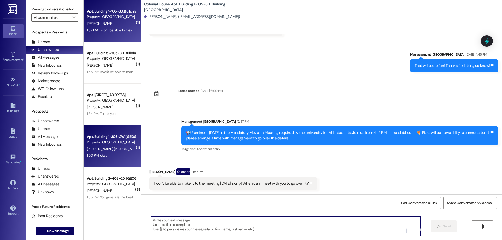
click at [112, 148] on div "[PERSON_NAME] [PERSON_NAME]" at bounding box center [110, 149] width 49 height 7
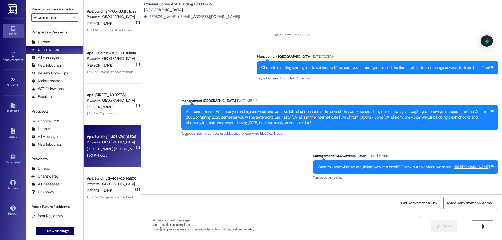
scroll to position [9386, 0]
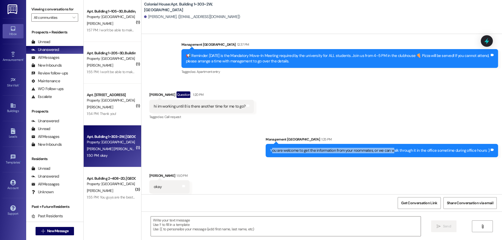
drag, startPoint x: 275, startPoint y: 139, endPoint x: 396, endPoint y: 140, distance: 120.9
click at [396, 148] on div "You are welcome to get the information from your roommates, or we can walk thro…" at bounding box center [380, 150] width 220 height 5
drag, startPoint x: 275, startPoint y: 138, endPoint x: 485, endPoint y: 146, distance: 210.5
click at [485, 146] on div "You are welcome to get the information from your roommates, or we can walk thro…" at bounding box center [382, 150] width 233 height 13
copy div "You are welcome to get the information from your roommates, or we can walk thro…"
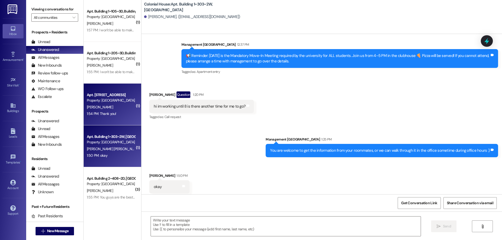
click at [92, 107] on span "[PERSON_NAME]" at bounding box center [100, 107] width 26 height 5
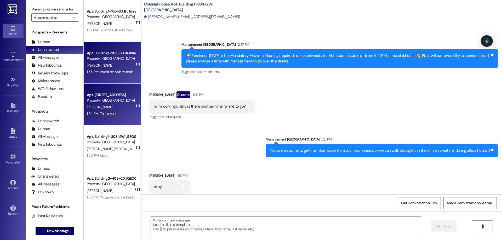
click at [100, 69] on div "1:55 PM: I won't be able to make the meeting tonight 1:55 PM: I won't be able t…" at bounding box center [110, 72] width 49 height 7
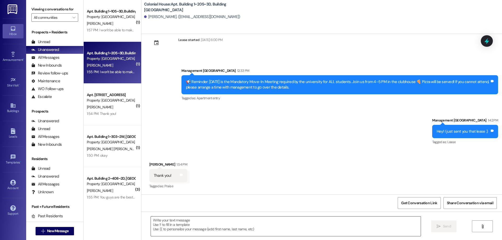
click at [210, 227] on textarea at bounding box center [286, 227] width 270 height 20
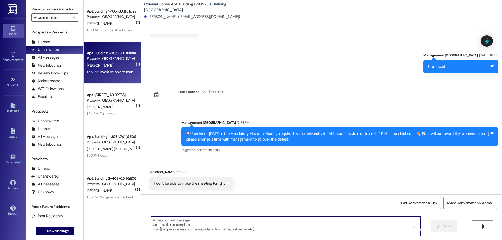
scroll to position [1787, 0]
paste textarea "You are welcome to get the information from your roommates, or we can walk thro…"
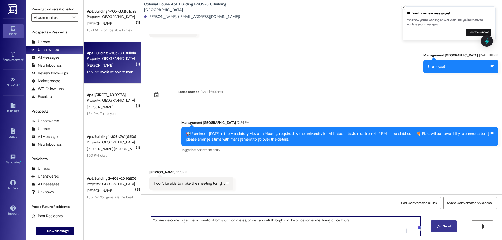
type textarea "You are welcome to get the information from your roommates, or we can walk thro…"
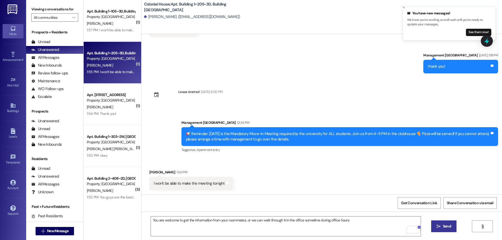
click at [448, 228] on span "Send" at bounding box center [447, 226] width 8 height 5
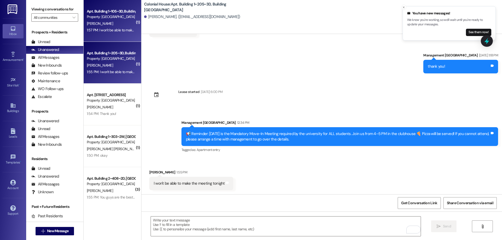
click at [94, 24] on span "L. Barton" at bounding box center [100, 23] width 26 height 5
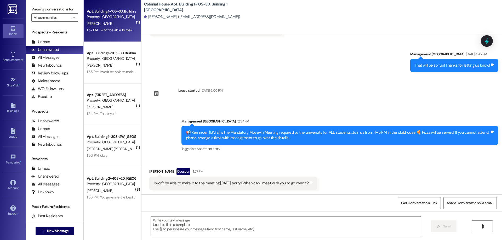
scroll to position [195, 0]
click at [221, 222] on textarea at bounding box center [286, 227] width 270 height 20
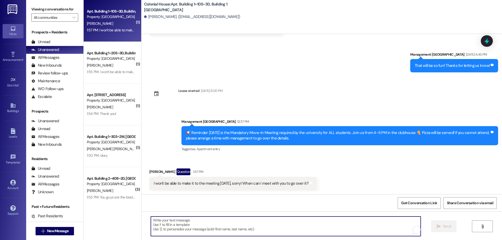
paste textarea "You are welcome to get the information from your roommates, or we can walk thro…"
type textarea "You are welcome to get the information from your roommates, or we can walk thro…"
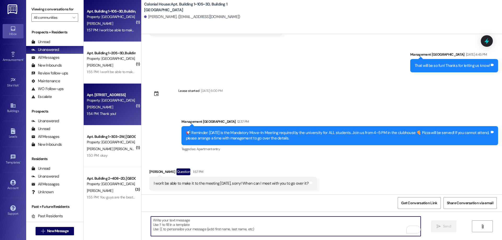
click at [106, 109] on div "S. Stilling" at bounding box center [110, 107] width 49 height 7
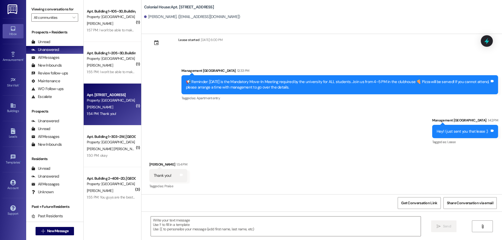
scroll to position [8773, 0]
click at [253, 224] on textarea at bounding box center [286, 227] width 270 height 20
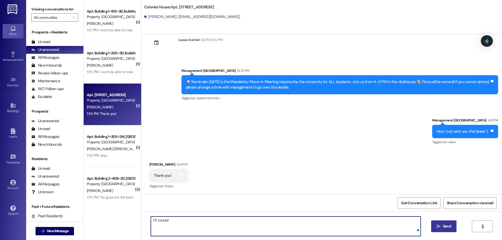
type textarea "Of course!"
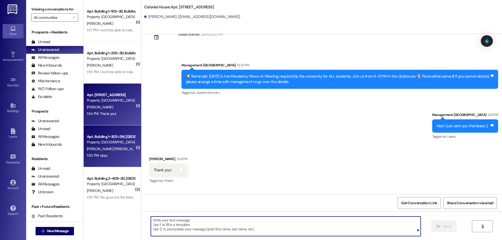
scroll to position [8809, 0]
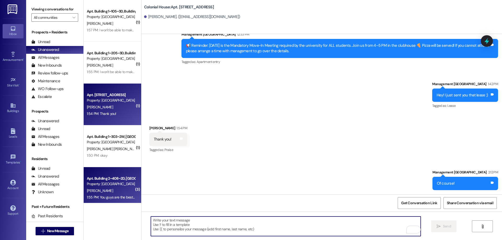
click at [128, 181] on div "Apt. Building 2~408~2D, [GEOGRAPHIC_DATA]" at bounding box center [111, 178] width 48 height 5
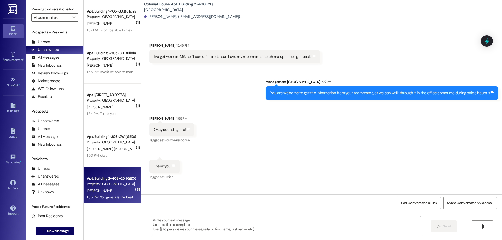
scroll to position [2604, 0]
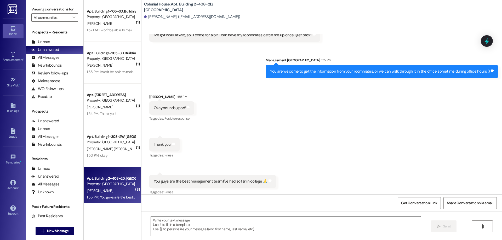
click at [301, 225] on textarea at bounding box center [286, 227] width 270 height 20
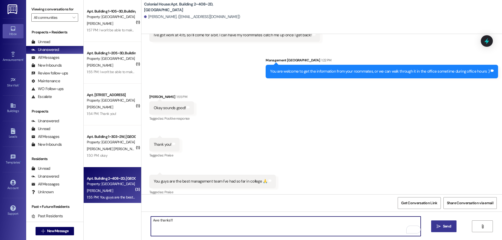
click at [152, 218] on textarea "Awe thanks!!!" at bounding box center [286, 227] width 270 height 20
type textarea "Awwwe thanks!!!"
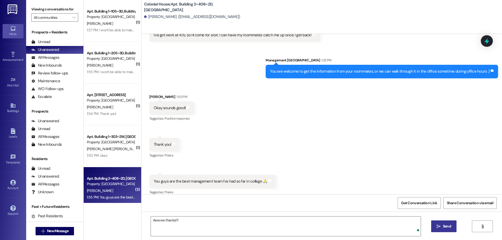
click at [452, 232] on button " Send" at bounding box center [443, 227] width 25 height 12
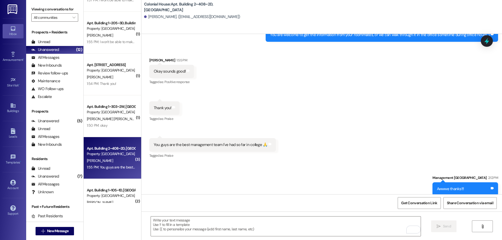
scroll to position [48, 0]
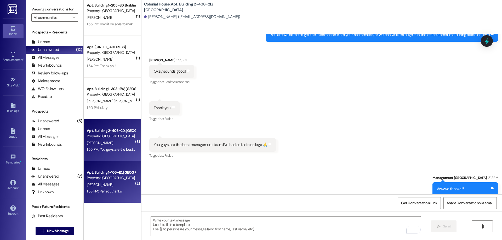
click at [122, 174] on div "Apt. Building 1~105~1D, [GEOGRAPHIC_DATA]" at bounding box center [111, 172] width 48 height 5
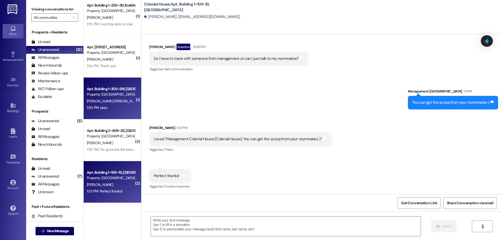
scroll to position [1684, 0]
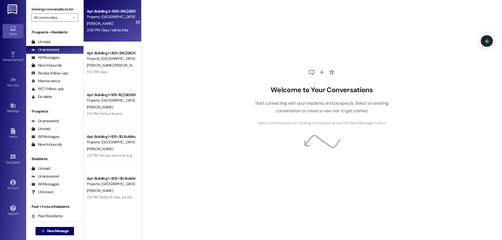
click at [107, 39] on div "Apt. Building 2~505~2W, Building 2 Colonial House Property: [GEOGRAPHIC_DATA] […" at bounding box center [113, 21] width 58 height 42
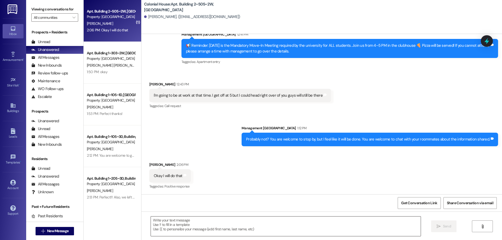
click at [263, 228] on textarea at bounding box center [286, 227] width 270 height 20
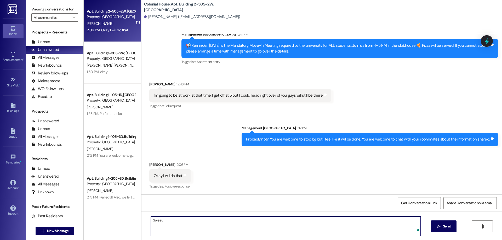
type textarea "Sweet!"
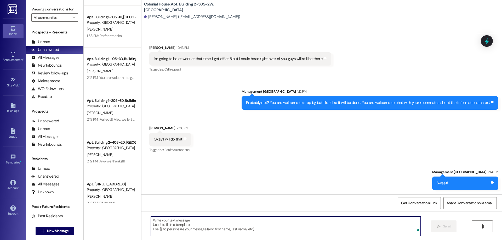
scroll to position [90, 0]
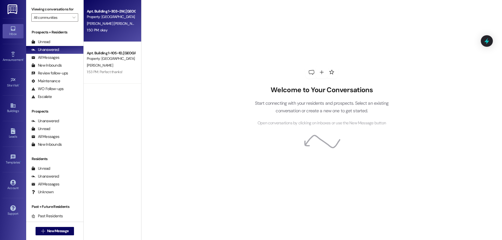
click at [107, 22] on div "[PERSON_NAME] [PERSON_NAME]" at bounding box center [110, 23] width 49 height 7
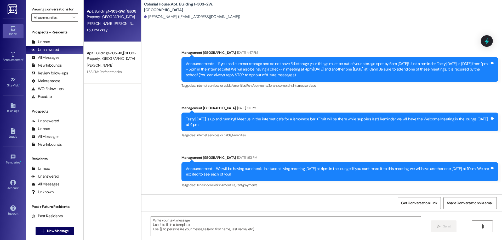
scroll to position [9386, 0]
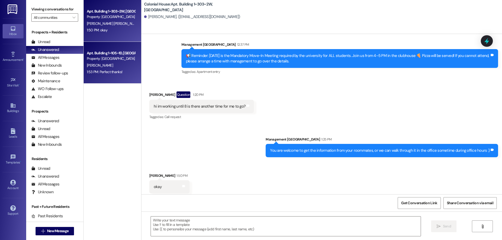
click at [105, 80] on div "Apt. Building 1~105~1D, Building 1 Colonial House Property: [GEOGRAPHIC_DATA][P…" at bounding box center [113, 63] width 58 height 42
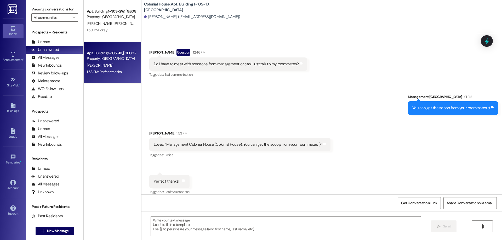
scroll to position [1684, 0]
click at [242, 230] on textarea at bounding box center [286, 227] width 270 height 20
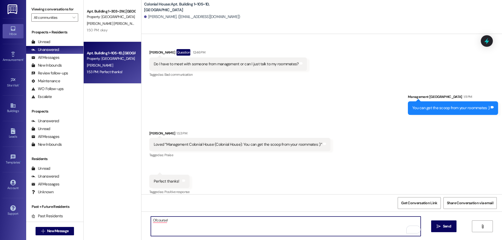
type textarea "Of course!"
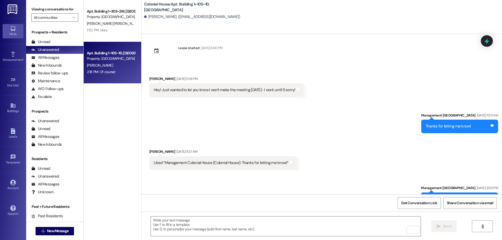
scroll to position [1458, 0]
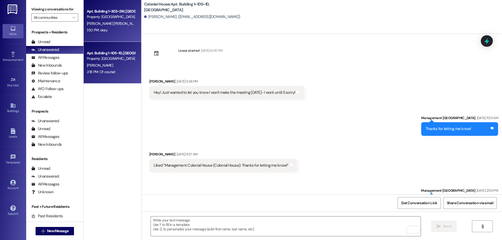
click at [106, 15] on div "Property: [GEOGRAPHIC_DATA]" at bounding box center [111, 16] width 48 height 5
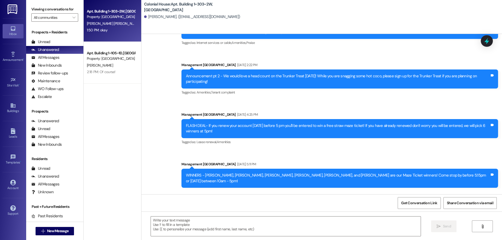
scroll to position [9386, 0]
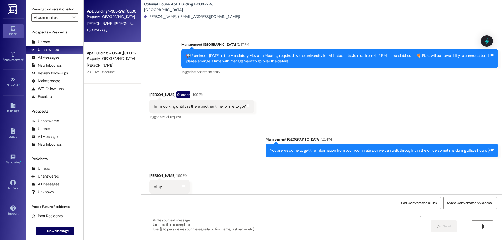
click at [219, 226] on textarea at bounding box center [286, 227] width 270 height 20
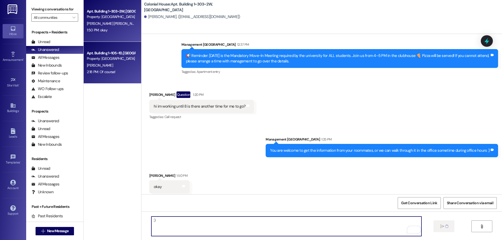
type textarea ":)"
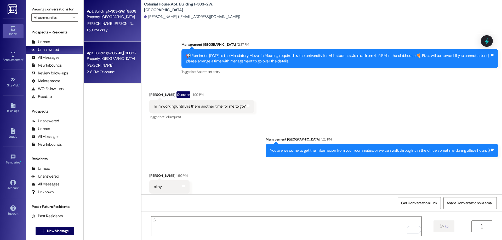
click at [125, 61] on div "Property: [GEOGRAPHIC_DATA]" at bounding box center [111, 58] width 48 height 5
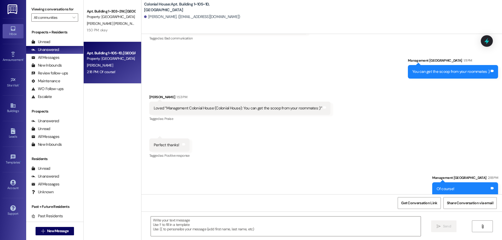
scroll to position [1720, 0]
click at [70, 231] on button " New Message" at bounding box center [55, 231] width 39 height 8
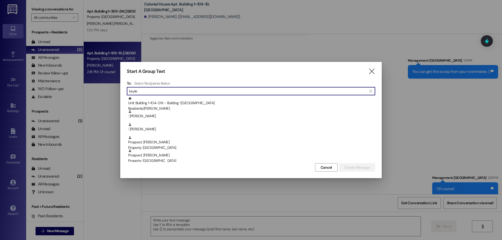
type input "kaylea"
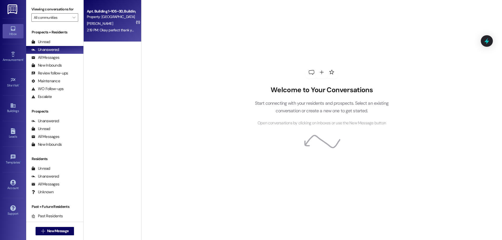
click at [119, 11] on div "Apt. Building 1~105~3D, Building 1 [GEOGRAPHIC_DATA]" at bounding box center [111, 11] width 48 height 5
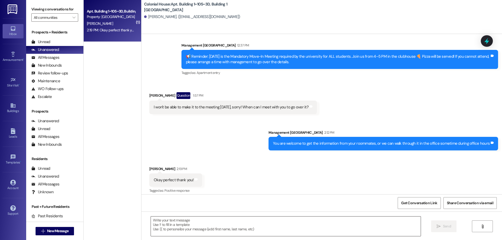
click at [344, 232] on textarea at bounding box center [286, 227] width 270 height 20
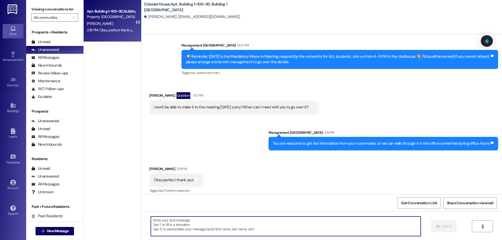
scroll to position [276, 0]
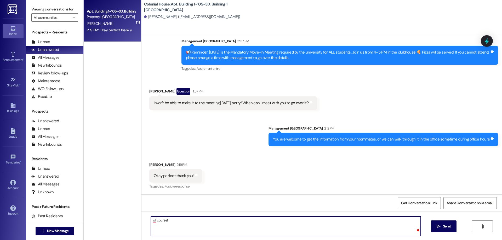
type textarea "of course!"
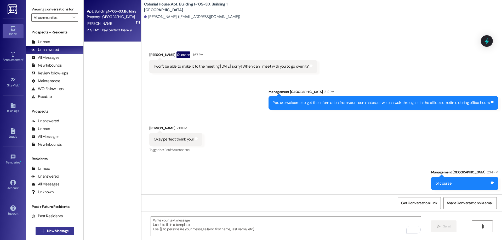
click at [70, 232] on button " New Message" at bounding box center [55, 231] width 39 height 8
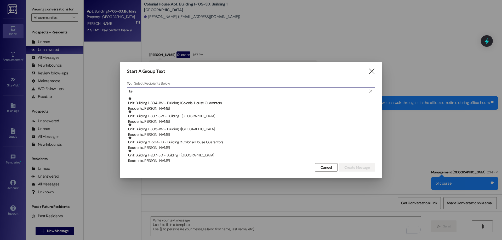
type input "k"
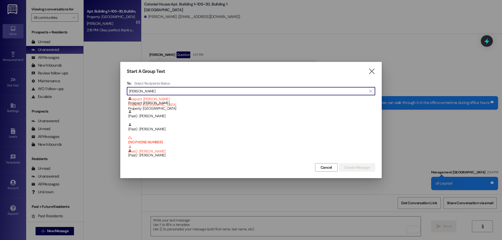
scroll to position [0, 0]
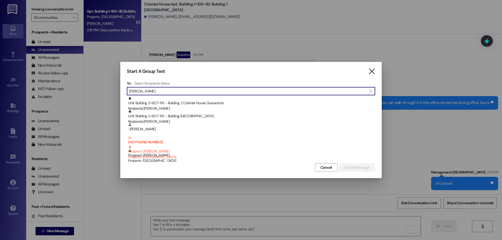
type input "[PERSON_NAME]"
click at [373, 69] on icon "" at bounding box center [371, 71] width 7 height 5
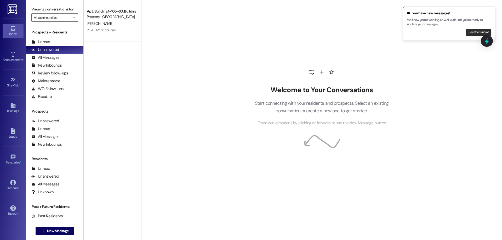
click at [468, 34] on button "See them now!" at bounding box center [478, 32] width 25 height 7
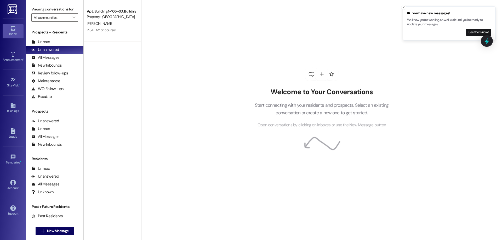
click at [468, 34] on button "See them now!" at bounding box center [478, 32] width 25 height 7
